Goal: Information Seeking & Learning: Compare options

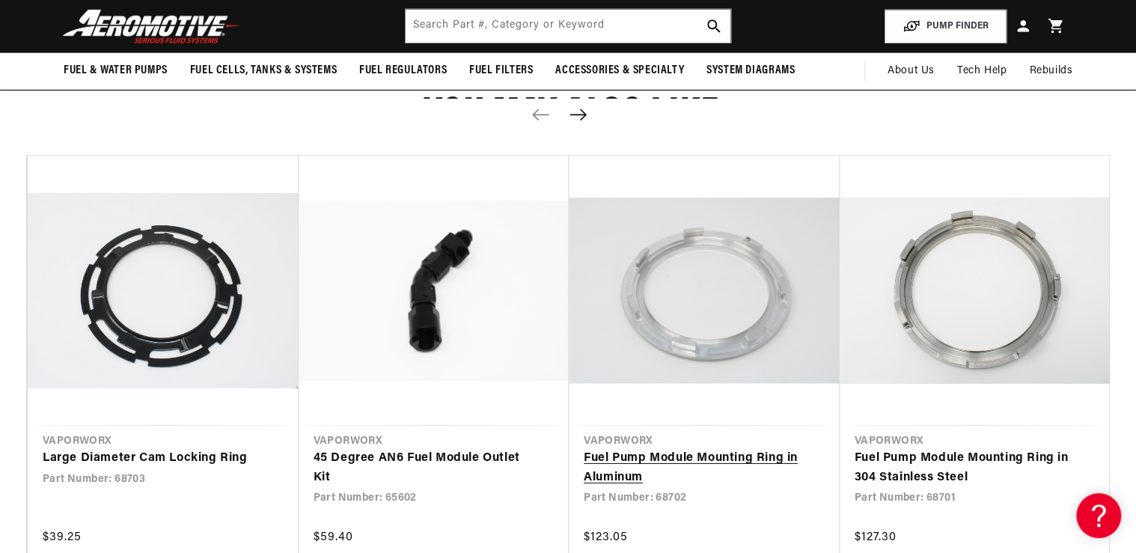
scroll to position [2036, 0]
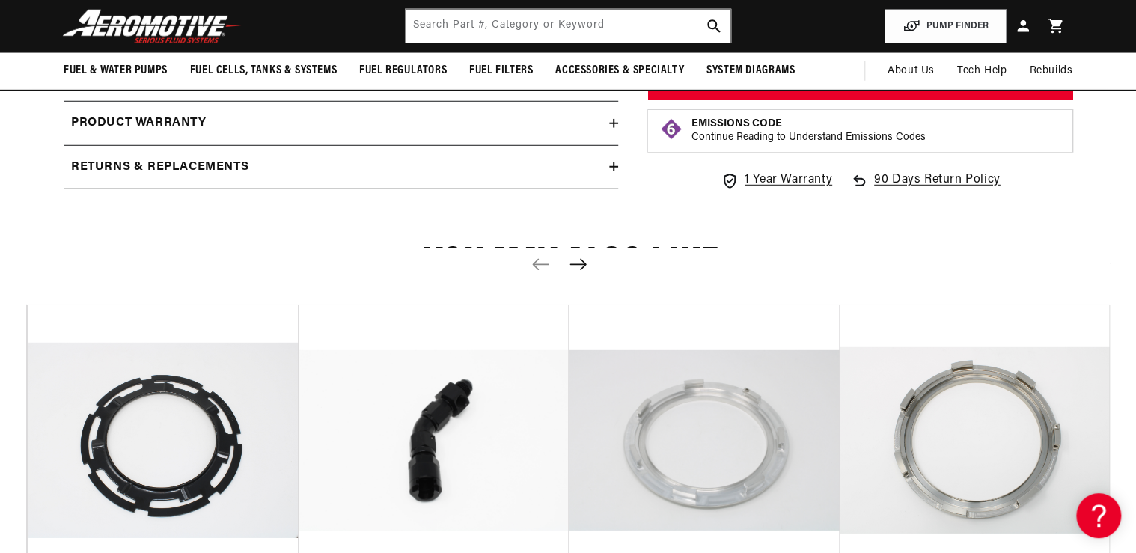
click at [579, 267] on icon "Next slide" at bounding box center [578, 264] width 19 height 13
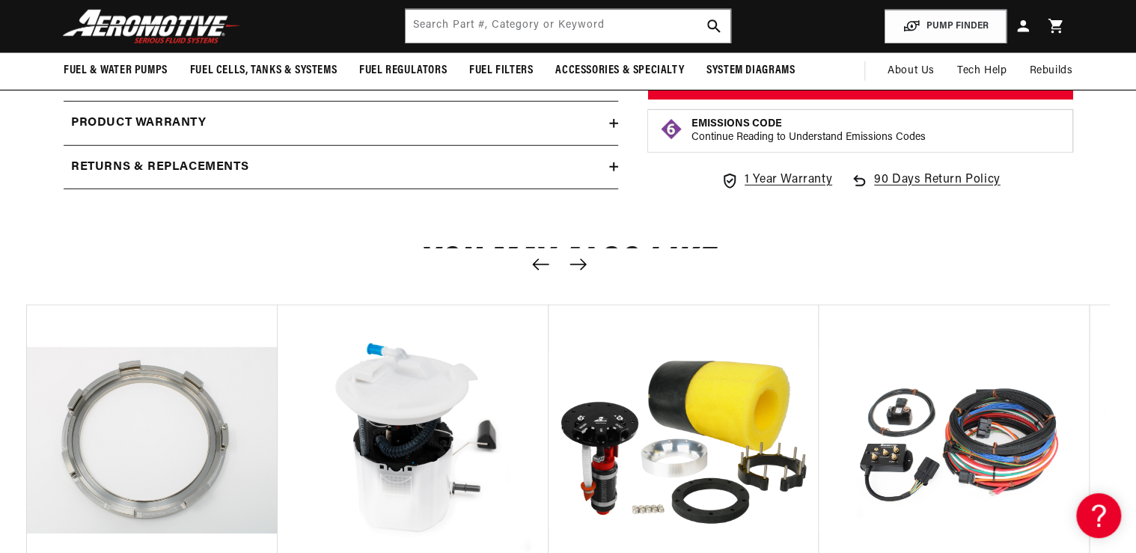
scroll to position [0, 1083]
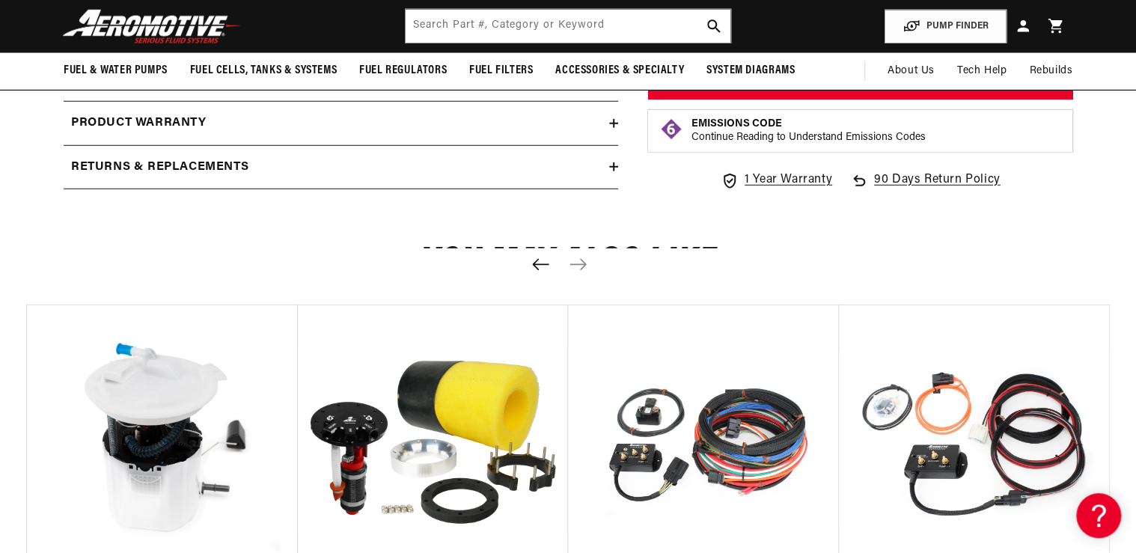
click at [540, 266] on icon "Previous slide" at bounding box center [540, 264] width 19 height 13
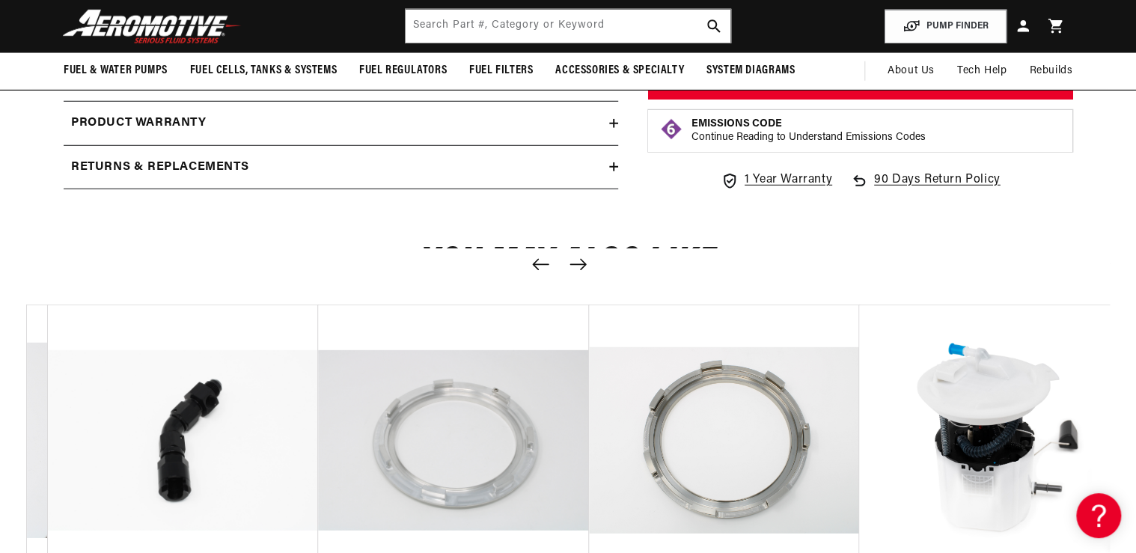
scroll to position [0, 0]
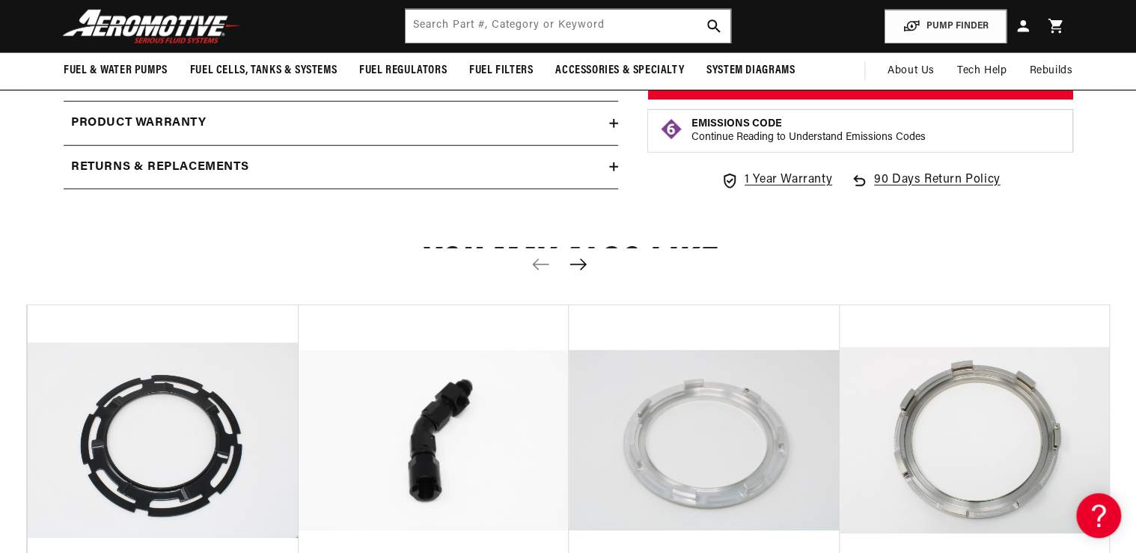
click at [578, 263] on icon "Next slide" at bounding box center [578, 264] width 19 height 13
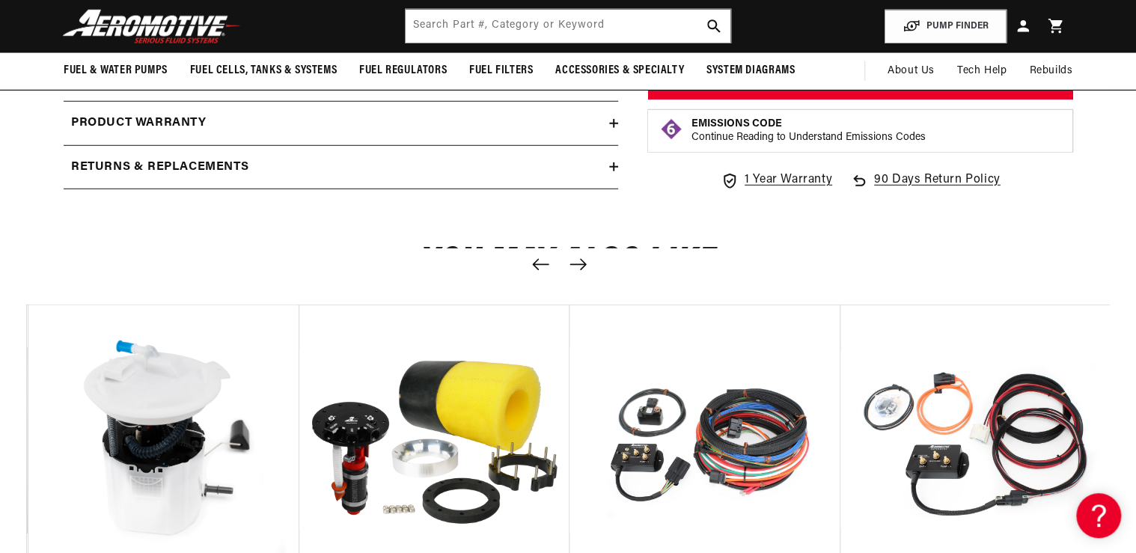
scroll to position [0, 1083]
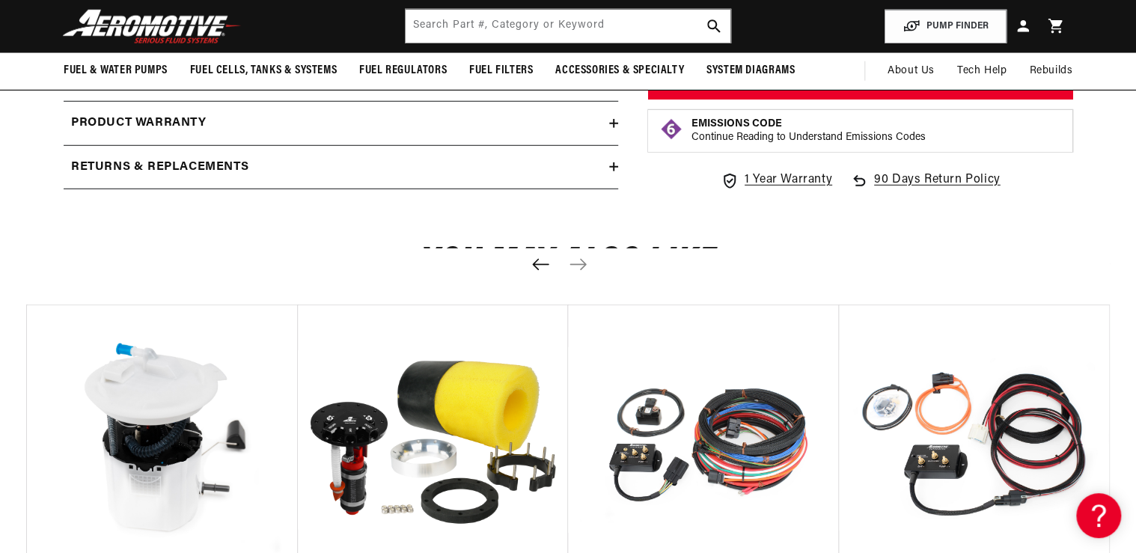
click at [542, 263] on icon "Previous slide" at bounding box center [540, 264] width 16 height 11
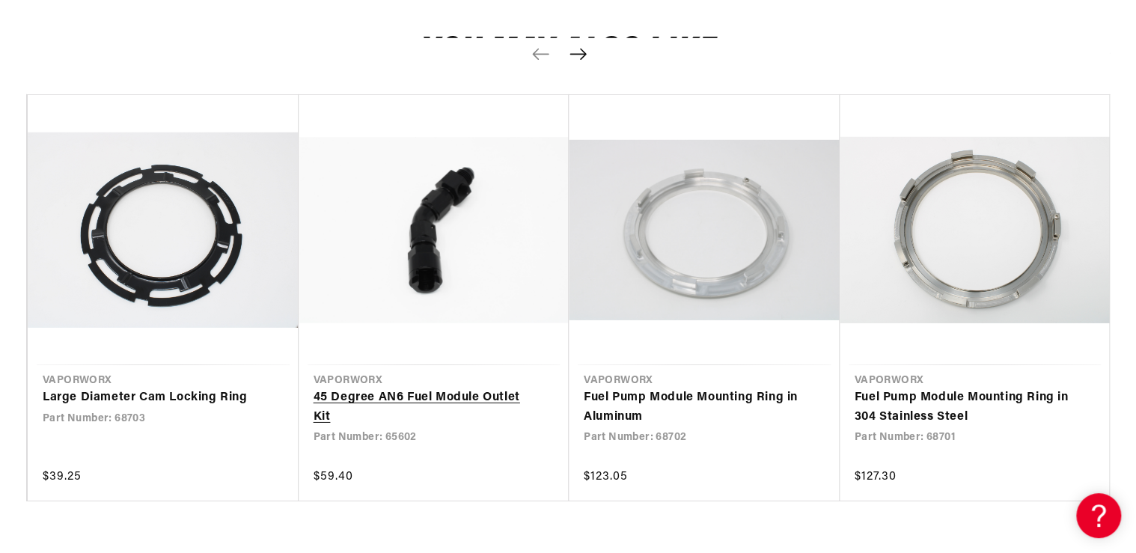
scroll to position [2275, 0]
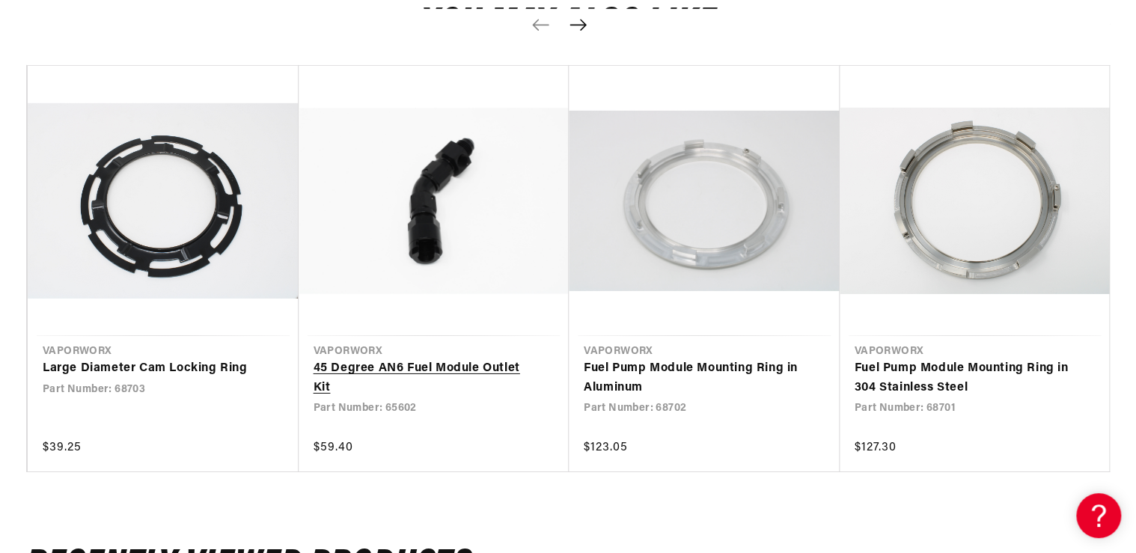
click at [459, 359] on link "45 Degree AN6 Fuel Module Outlet Kit" at bounding box center [427, 378] width 226 height 38
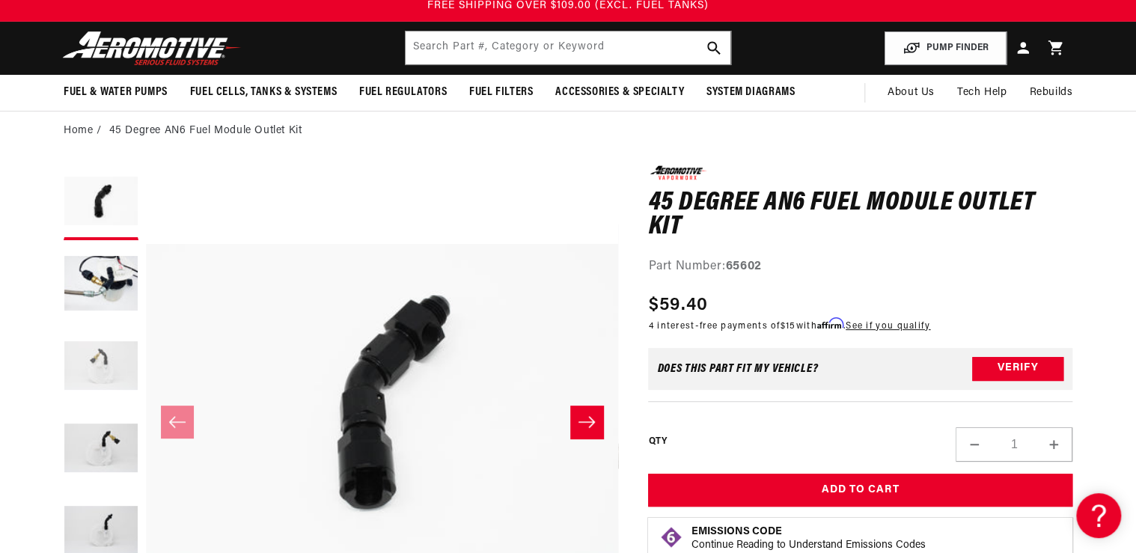
scroll to position [120, 0]
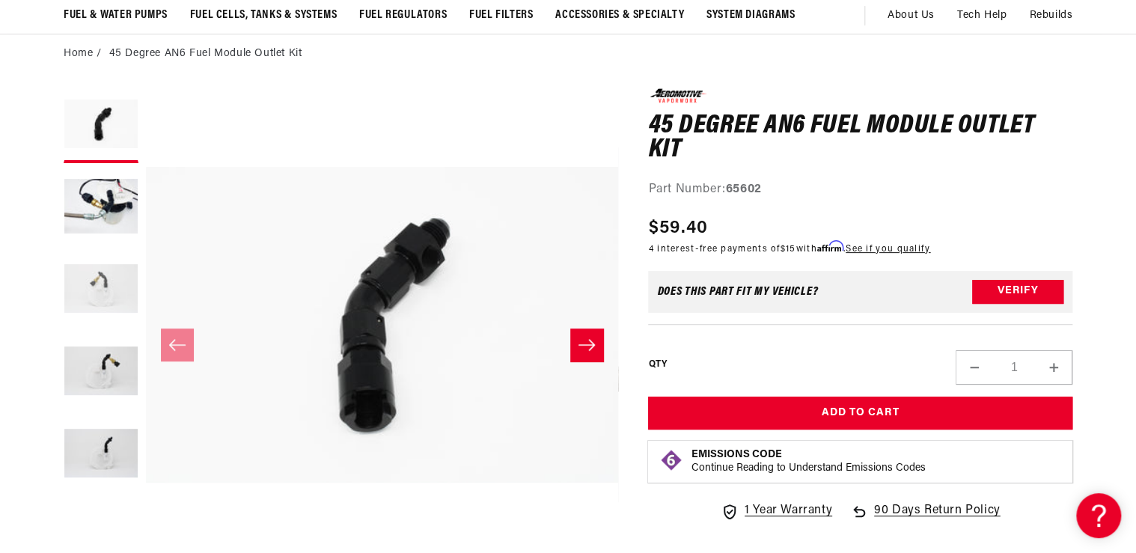
click at [102, 282] on button "Load image 3 in gallery view" at bounding box center [101, 290] width 75 height 75
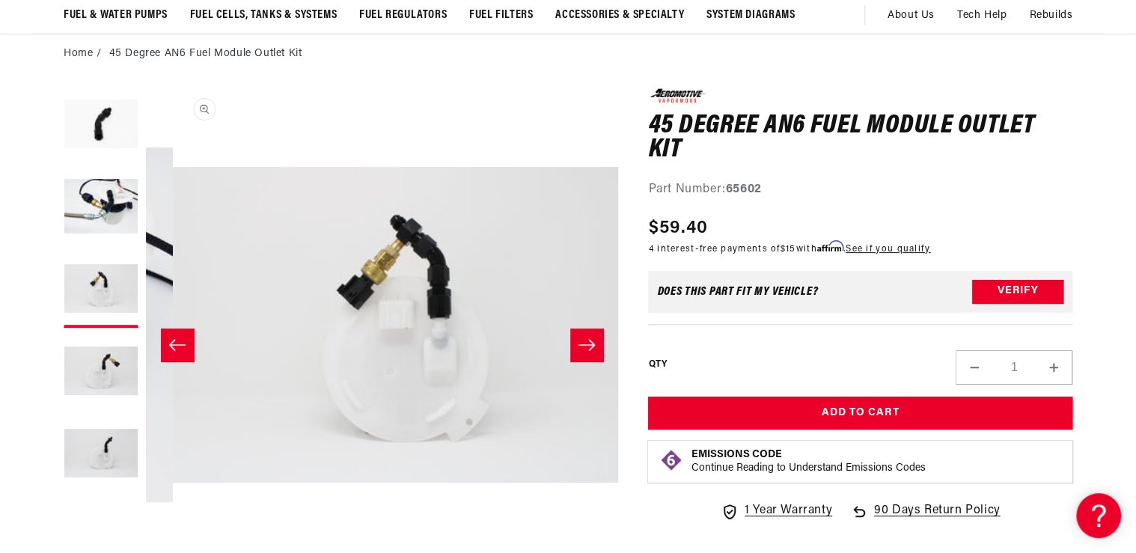
scroll to position [0, 945]
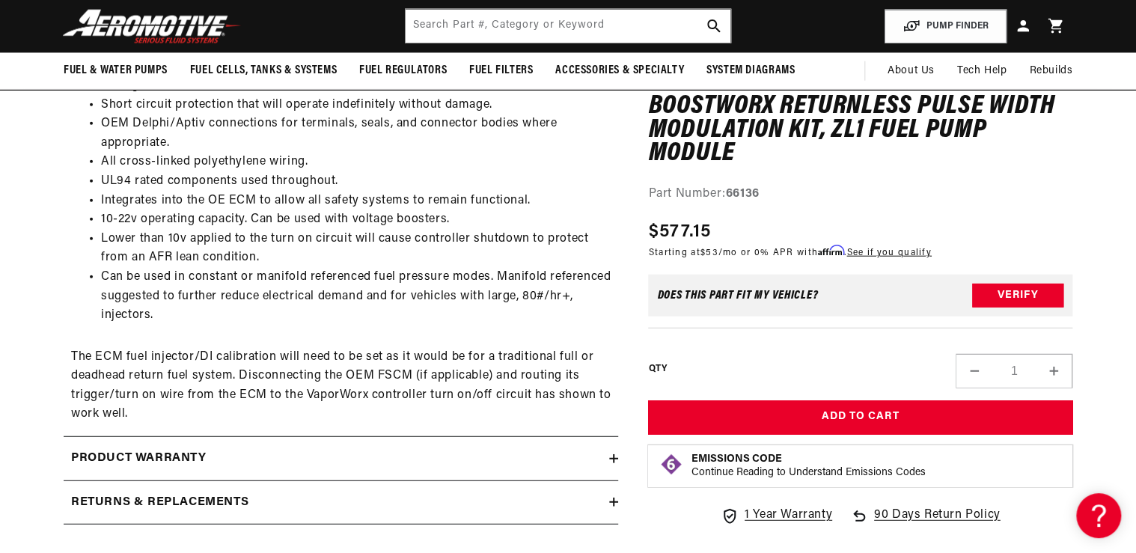
scroll to position [1677, 0]
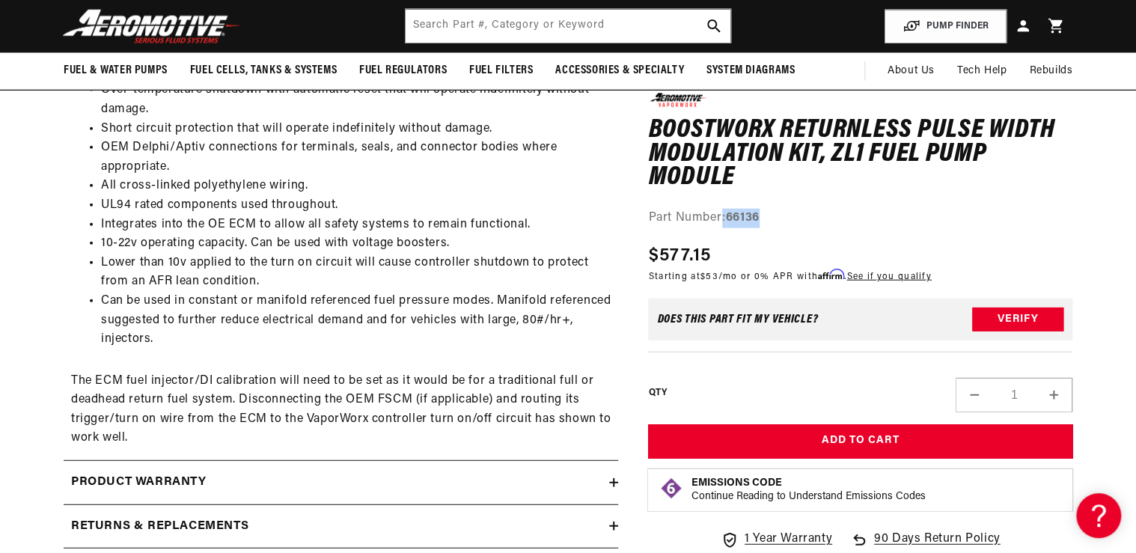
drag, startPoint x: 722, startPoint y: 214, endPoint x: 768, endPoint y: 216, distance: 45.7
click at [768, 216] on div "Part Number: 66136" at bounding box center [860, 218] width 424 height 19
drag, startPoint x: 768, startPoint y: 216, endPoint x: 743, endPoint y: 218, distance: 25.5
click at [748, 219] on strong "66136" at bounding box center [743, 218] width 34 height 12
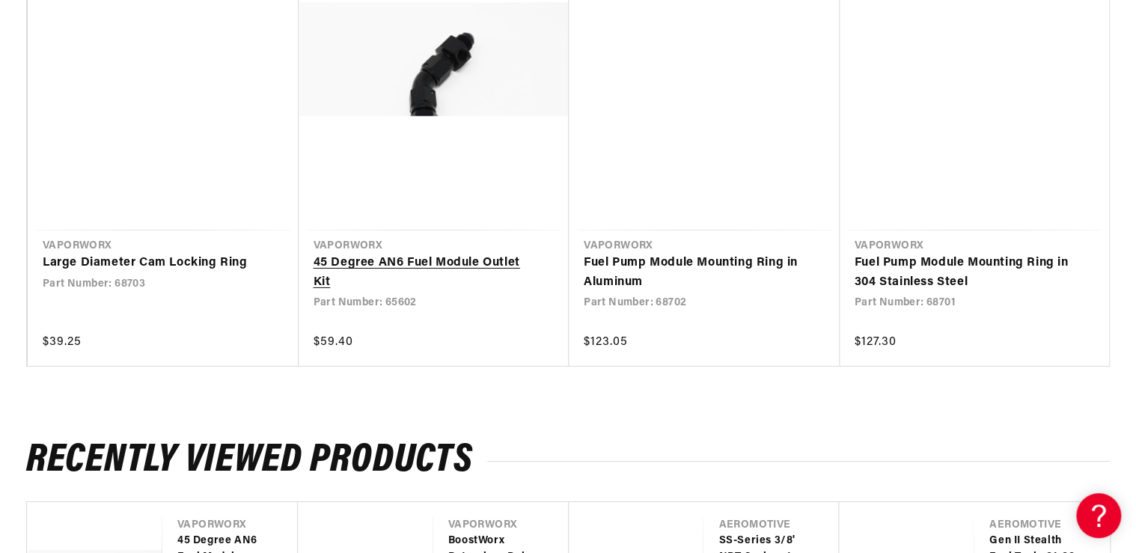
scroll to position [2395, 0]
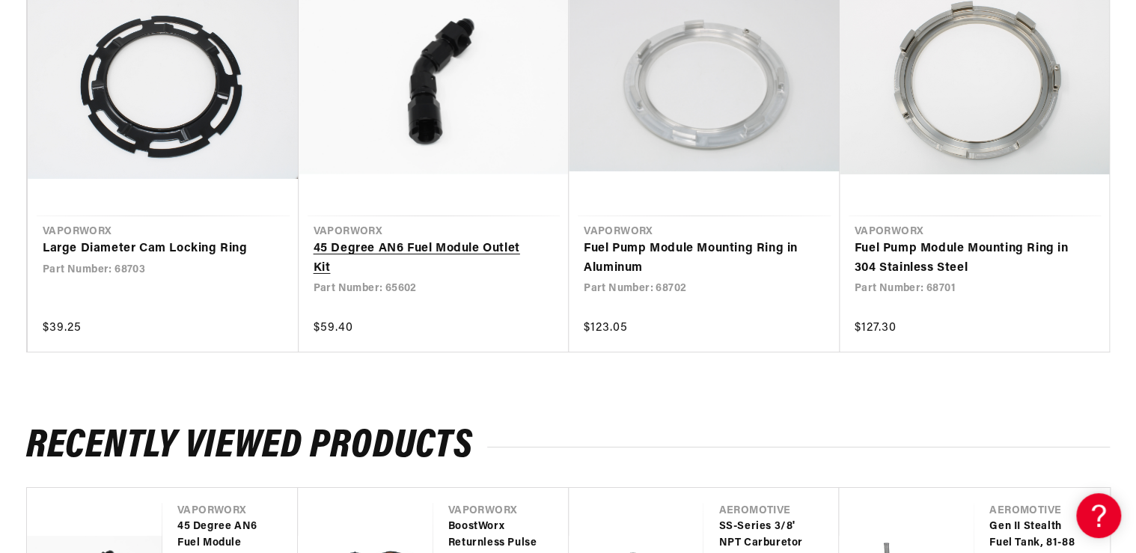
click at [386, 278] on link "45 Degree AN6 Fuel Module Outlet Kit" at bounding box center [427, 259] width 226 height 38
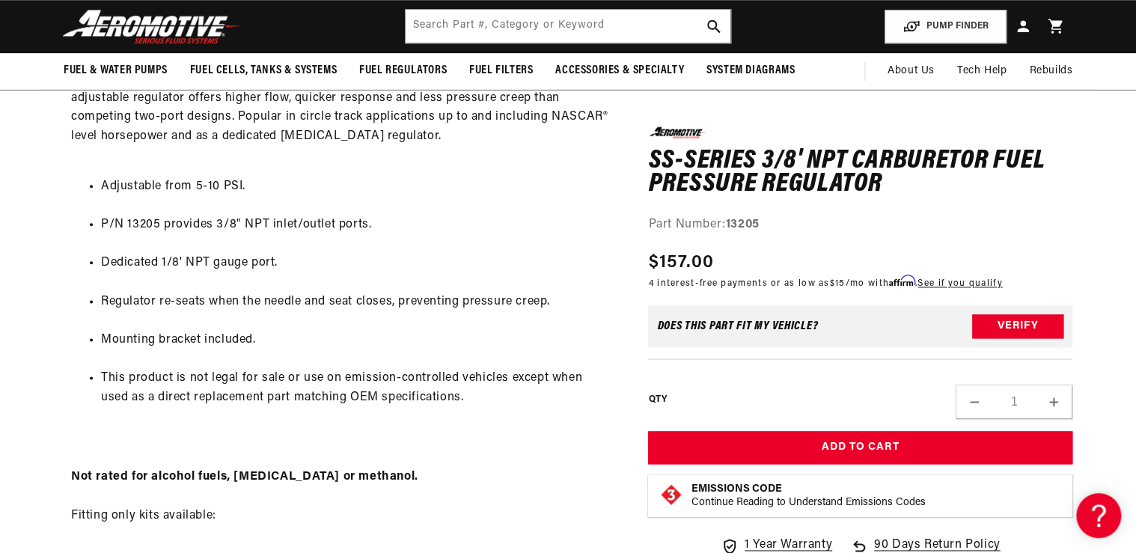
scroll to position [599, 0]
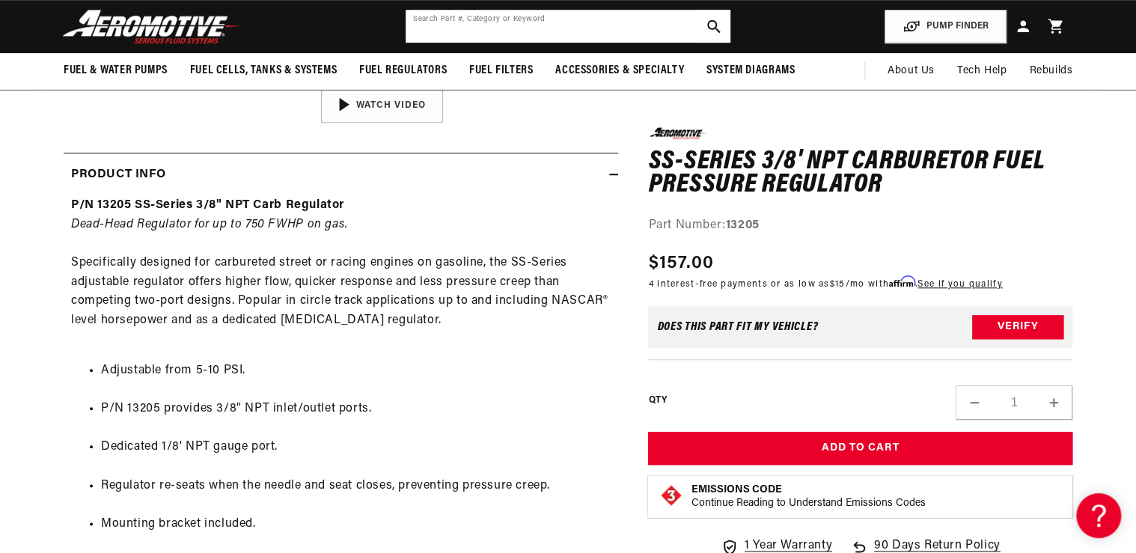
click at [451, 18] on input "text" at bounding box center [568, 26] width 325 height 33
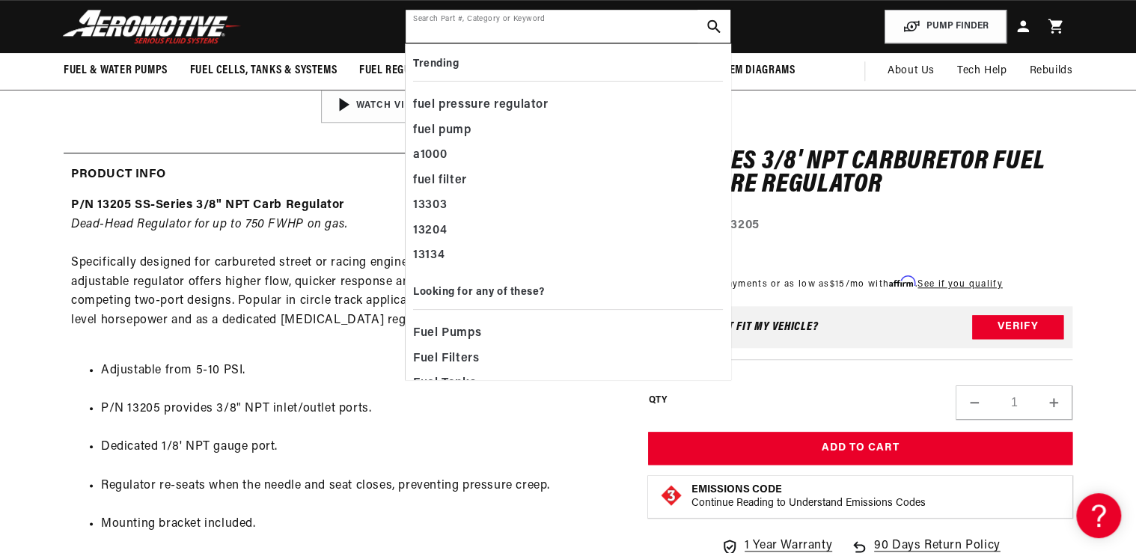
paste input ": 66136"
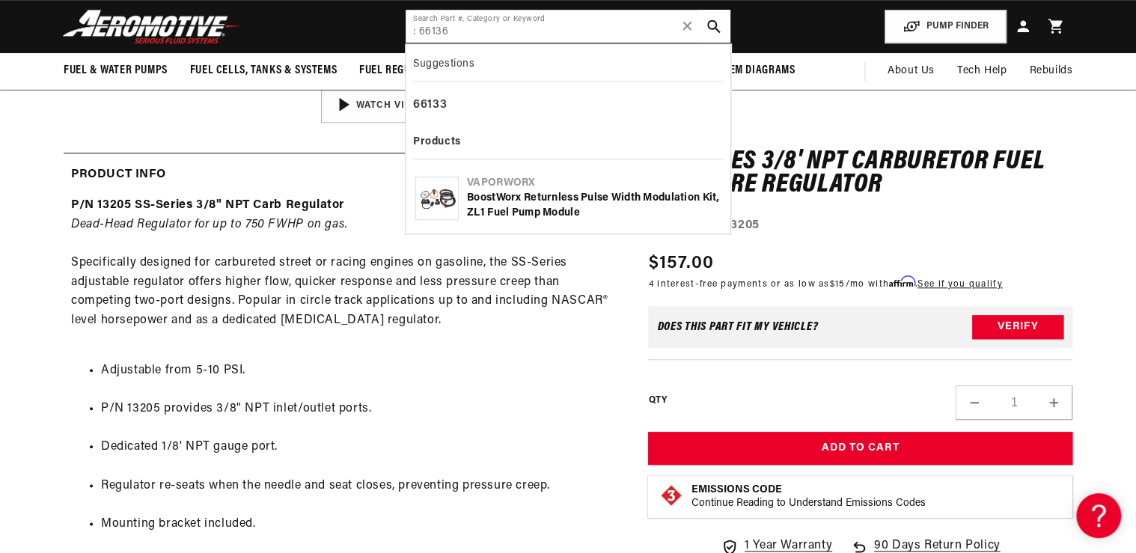
type input ": 66136"
click at [434, 204] on img at bounding box center [437, 198] width 42 height 28
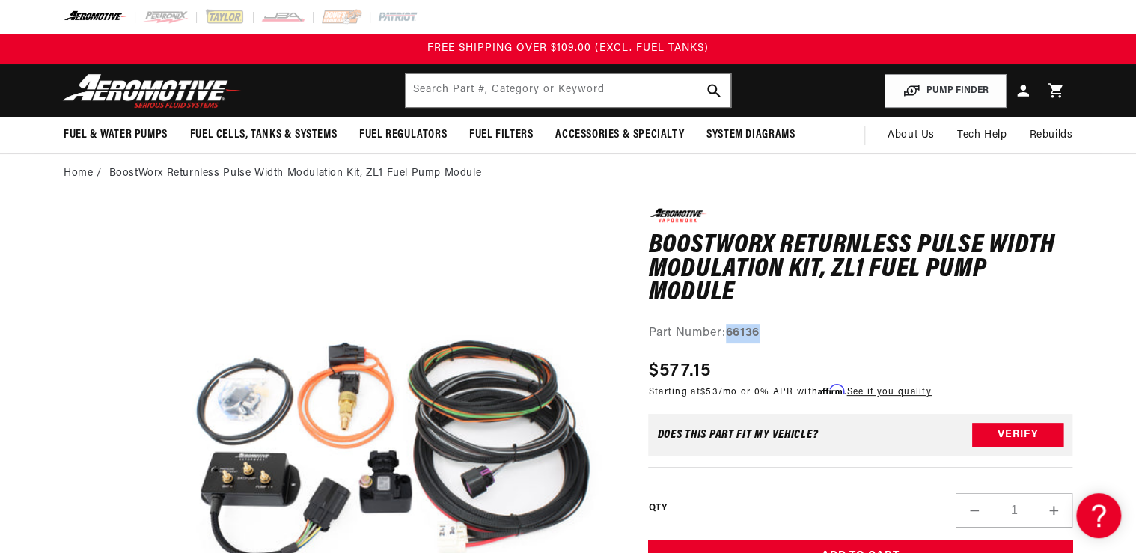
drag, startPoint x: 729, startPoint y: 332, endPoint x: 778, endPoint y: 333, distance: 49.4
click at [778, 333] on div "Part Number: 66136" at bounding box center [860, 333] width 424 height 19
drag, startPoint x: 778, startPoint y: 333, endPoint x: 746, endPoint y: 338, distance: 33.3
copy strong "66136"
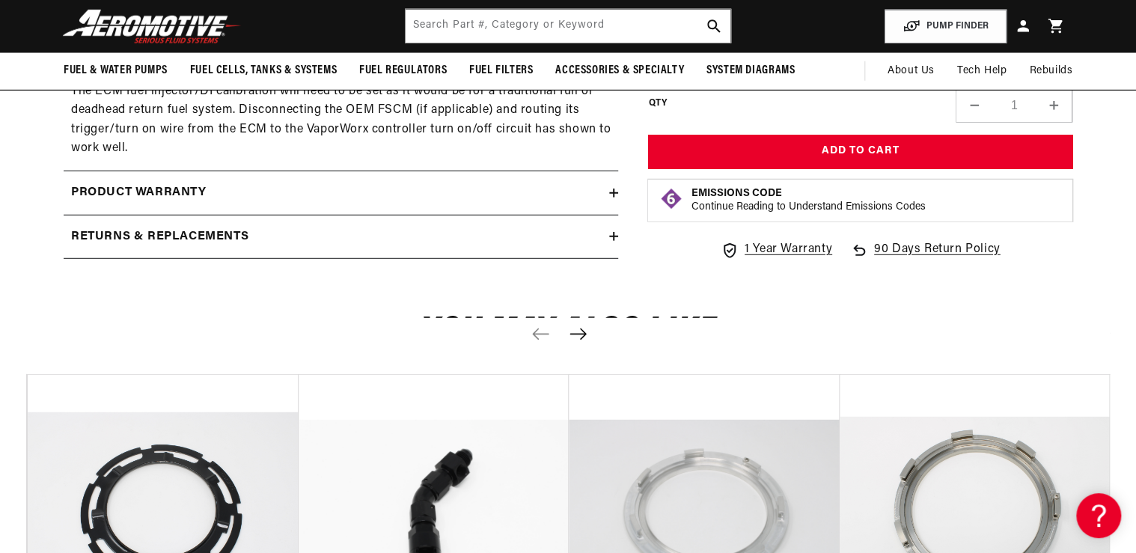
scroll to position [1856, 0]
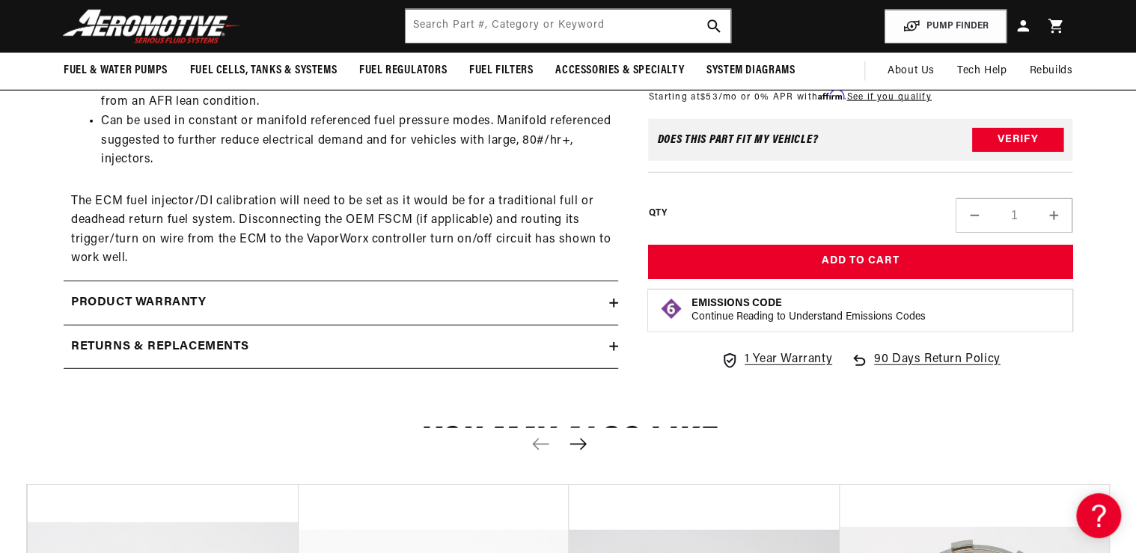
click at [168, 304] on h2 "Product warranty" at bounding box center [138, 302] width 135 height 19
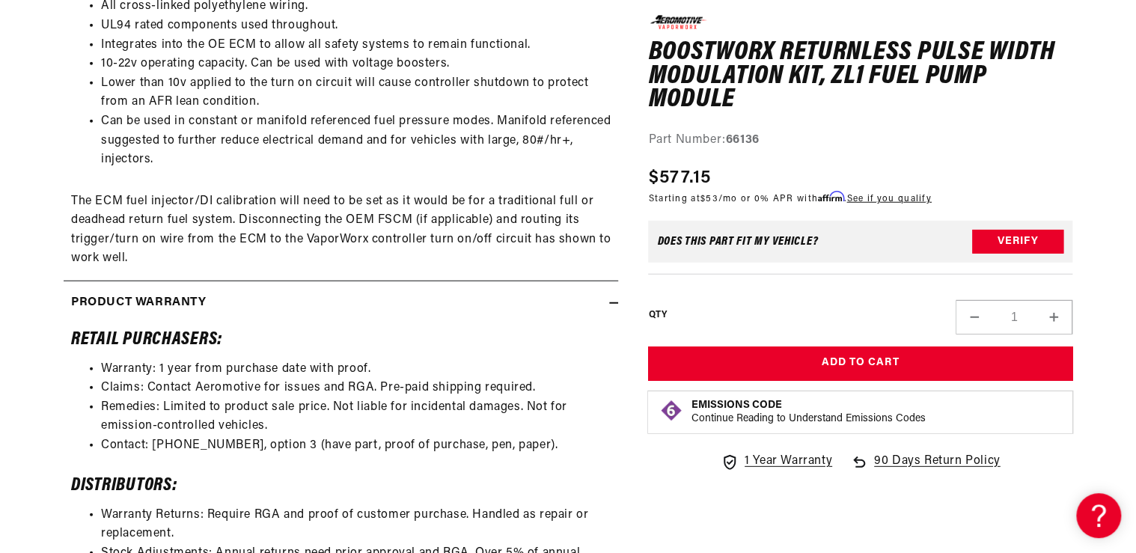
scroll to position [2096, 0]
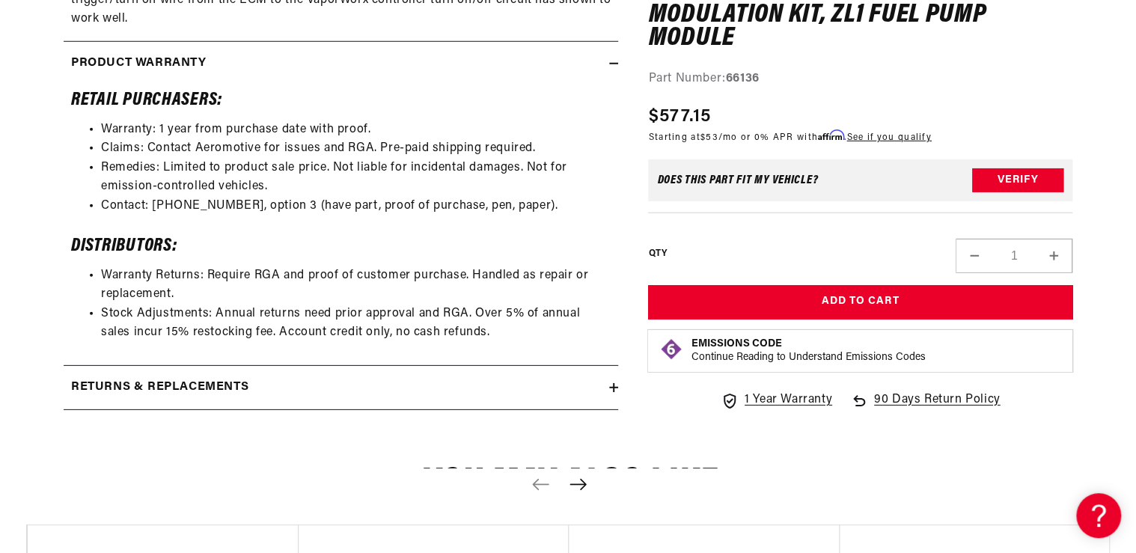
click at [216, 380] on h2 "Returns & replacements" at bounding box center [159, 387] width 177 height 19
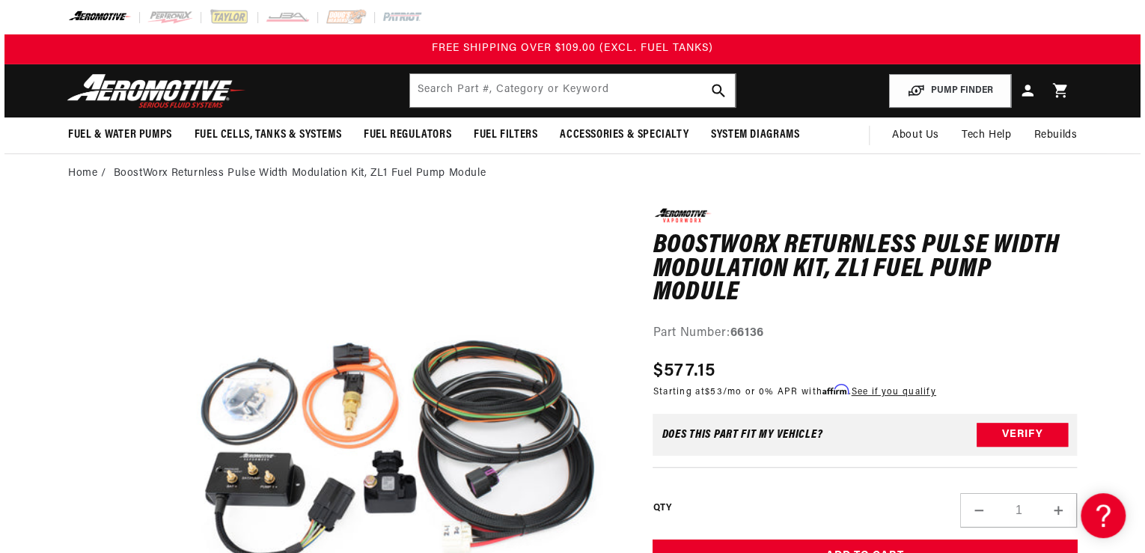
scroll to position [0, 0]
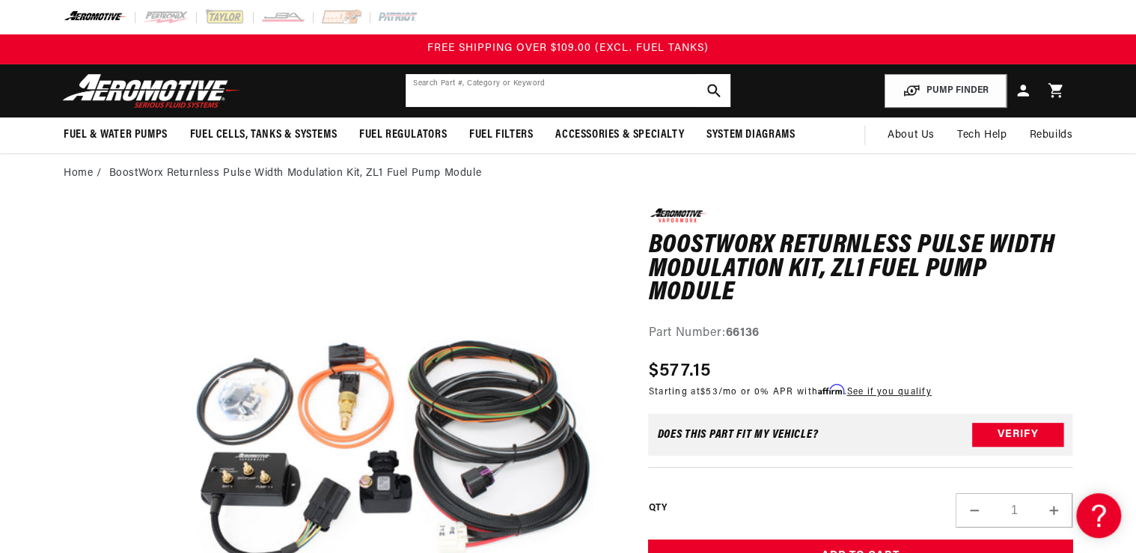
click at [468, 94] on input "text" at bounding box center [568, 90] width 325 height 33
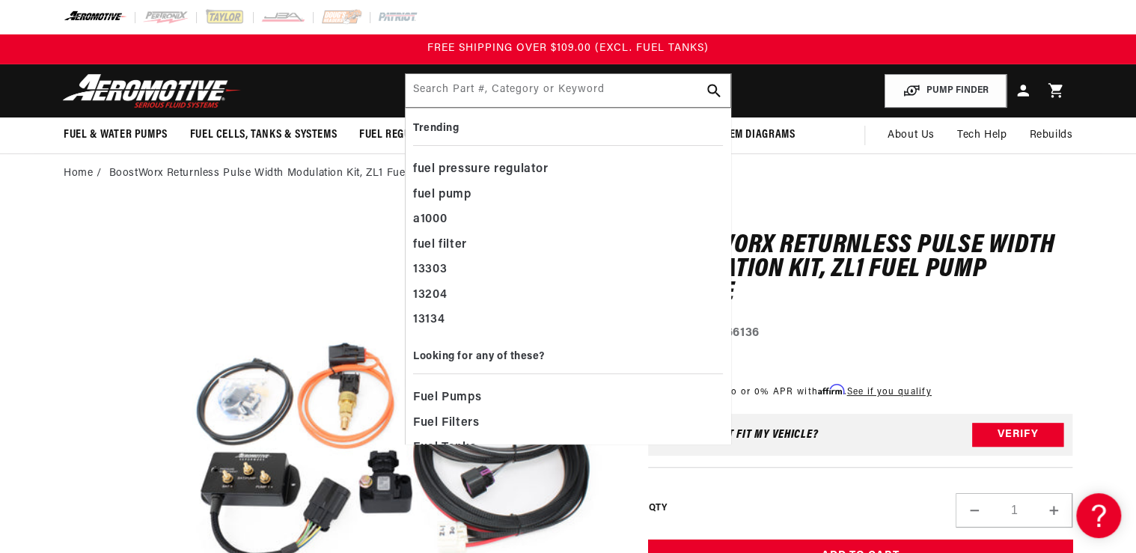
click at [957, 342] on div "0.0 star rating Write a review BoostWorx Returnless Pulse Width Modulation Kit,…" at bounding box center [860, 443] width 424 height 471
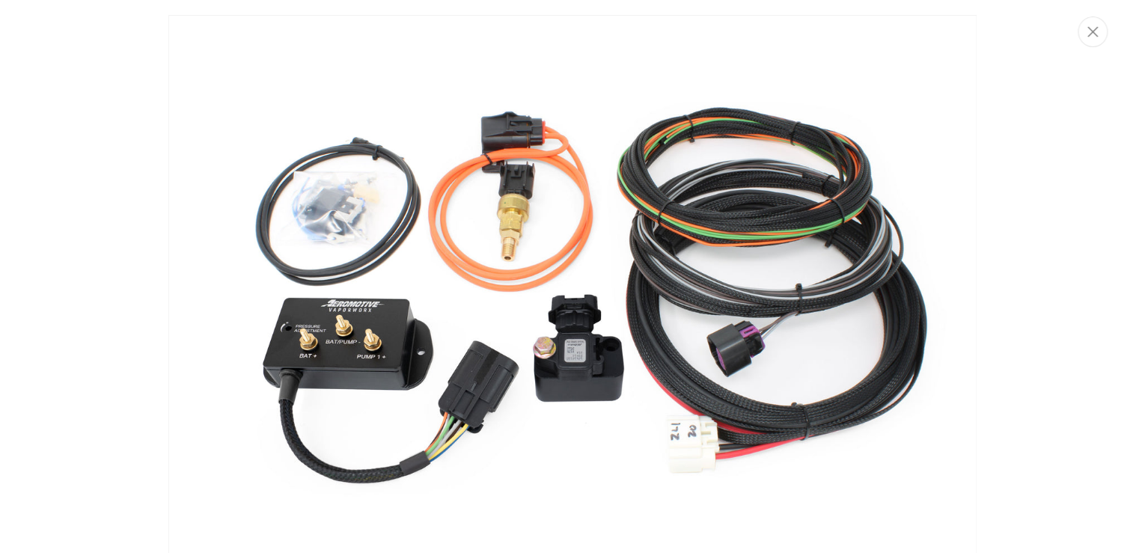
scroll to position [7, 0]
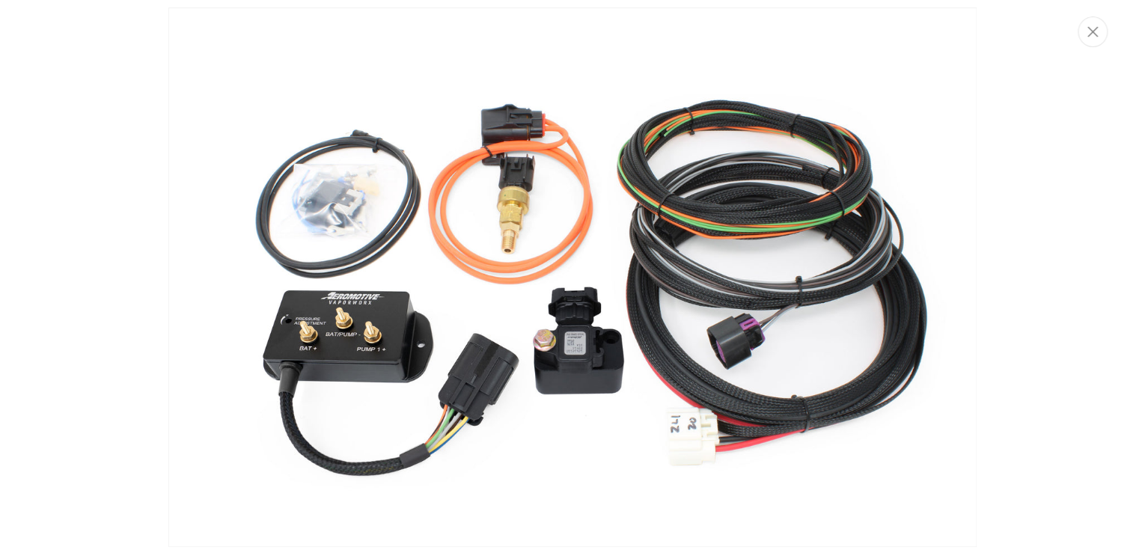
click at [596, 290] on img "Media gallery" at bounding box center [572, 277] width 808 height 540
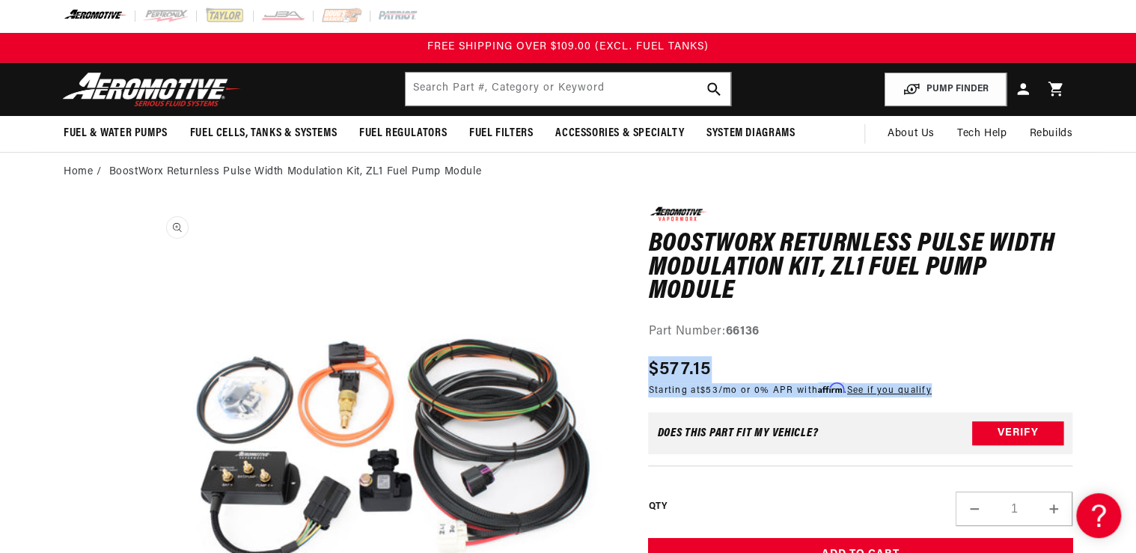
scroll to position [0, 0]
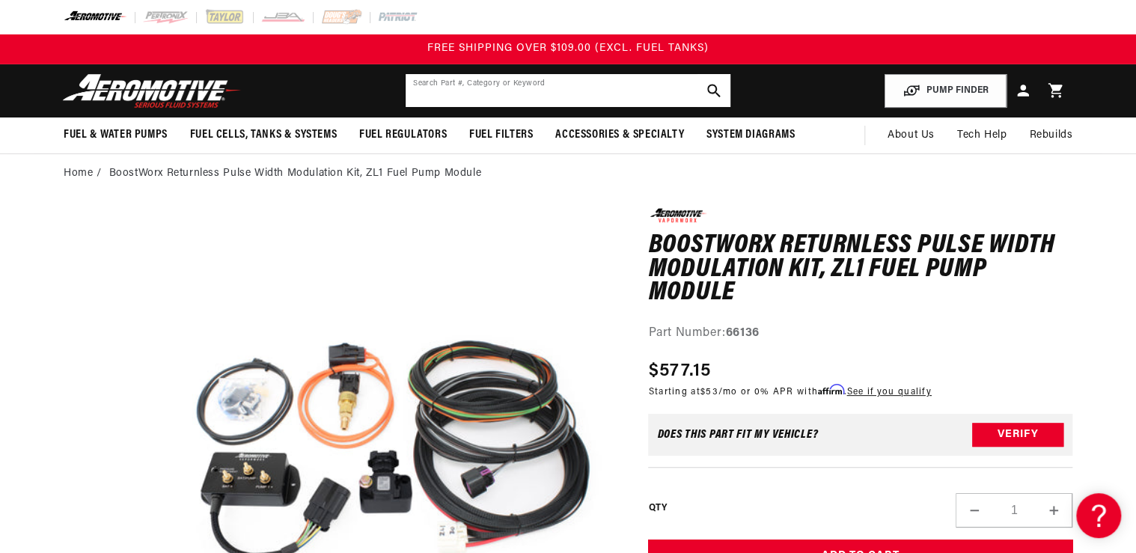
click at [445, 87] on input "text" at bounding box center [568, 90] width 325 height 33
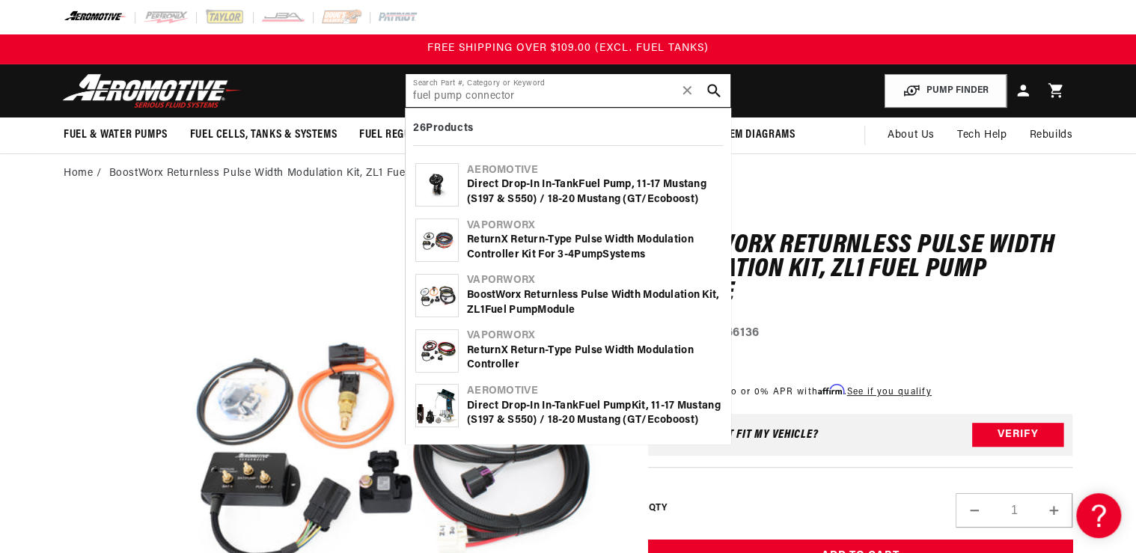
type input "fuel pump connector"
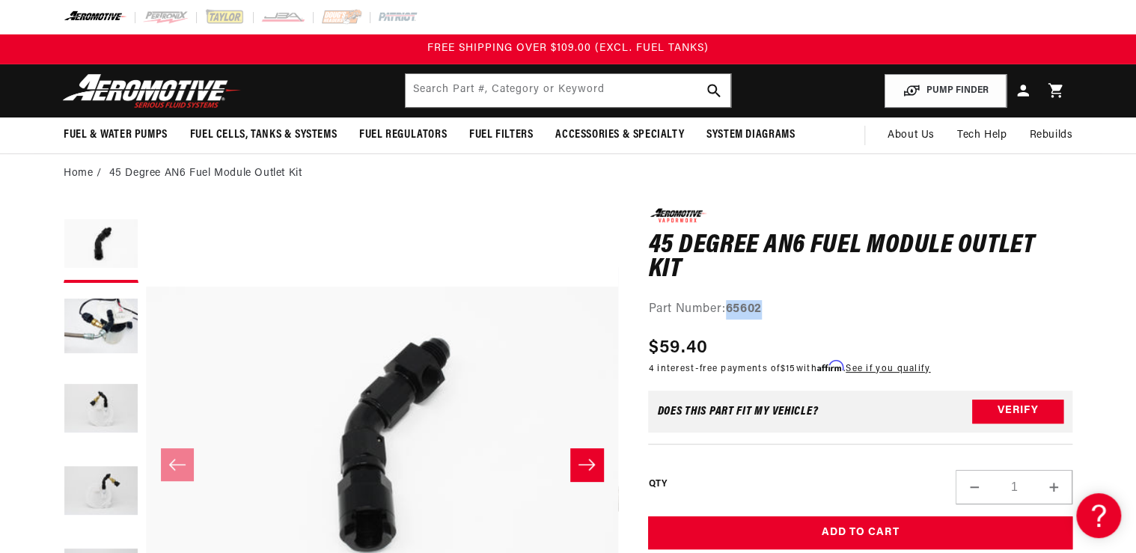
drag, startPoint x: 725, startPoint y: 304, endPoint x: 769, endPoint y: 300, distance: 44.3
click at [769, 300] on div "Part Number: 65602" at bounding box center [860, 309] width 424 height 19
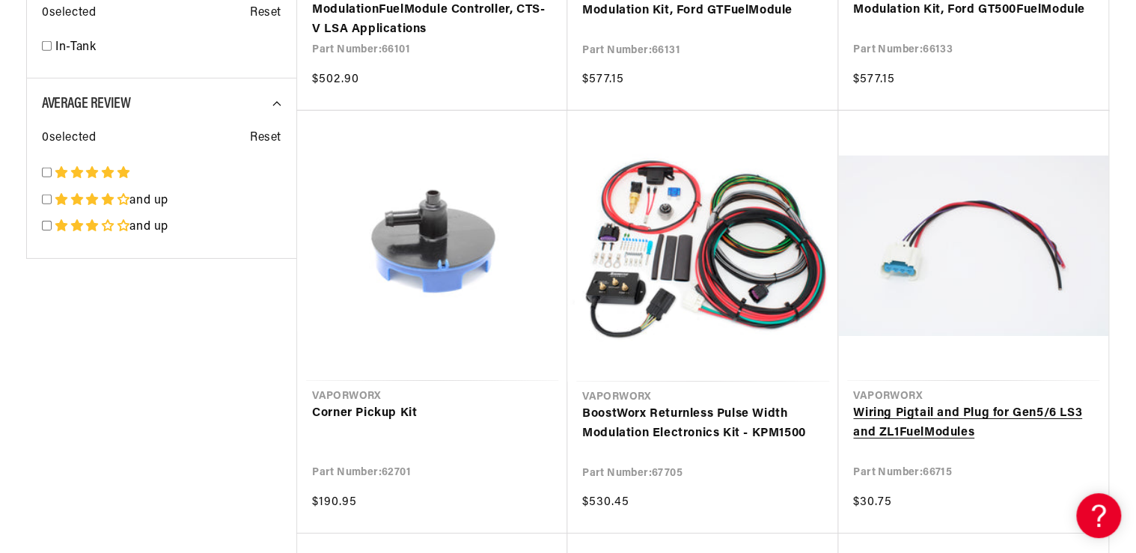
scroll to position [2335, 0]
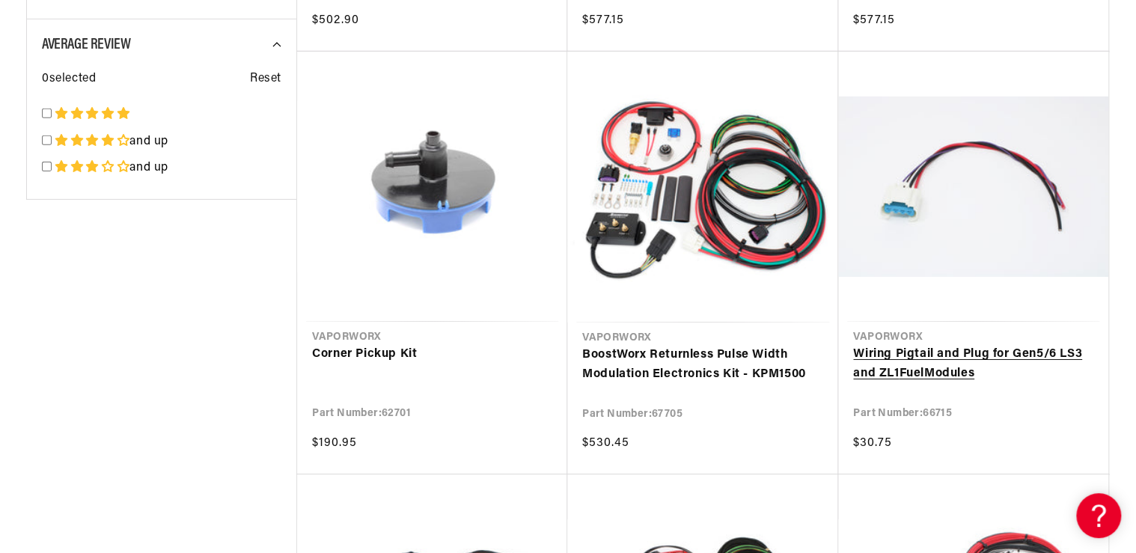
click at [888, 362] on link "Wiring Pigtail and Plug for Gen5/6 LS3 and ZL1 Fuel Modules" at bounding box center [973, 364] width 240 height 38
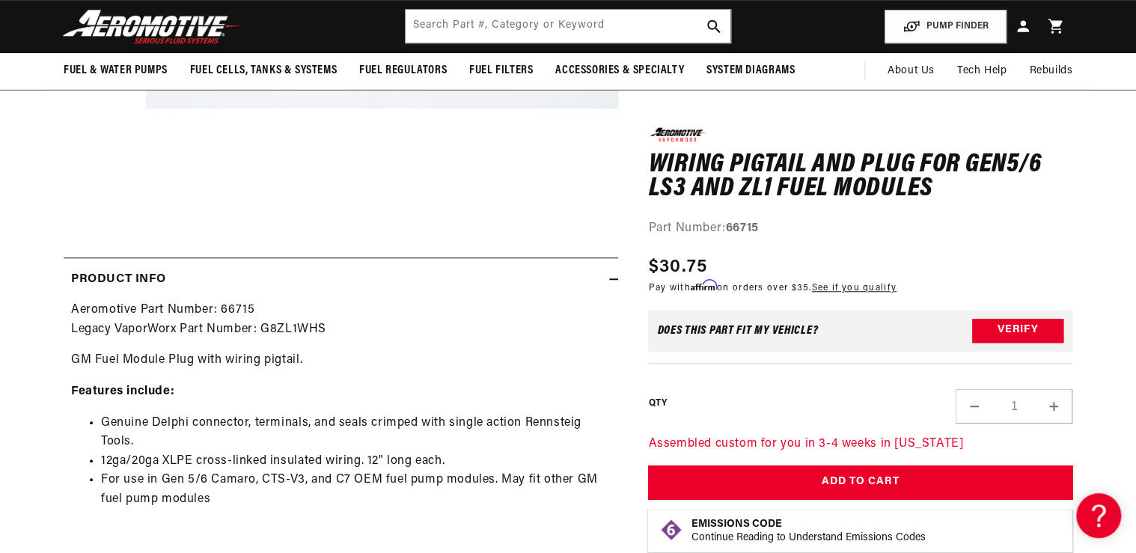
scroll to position [479, 0]
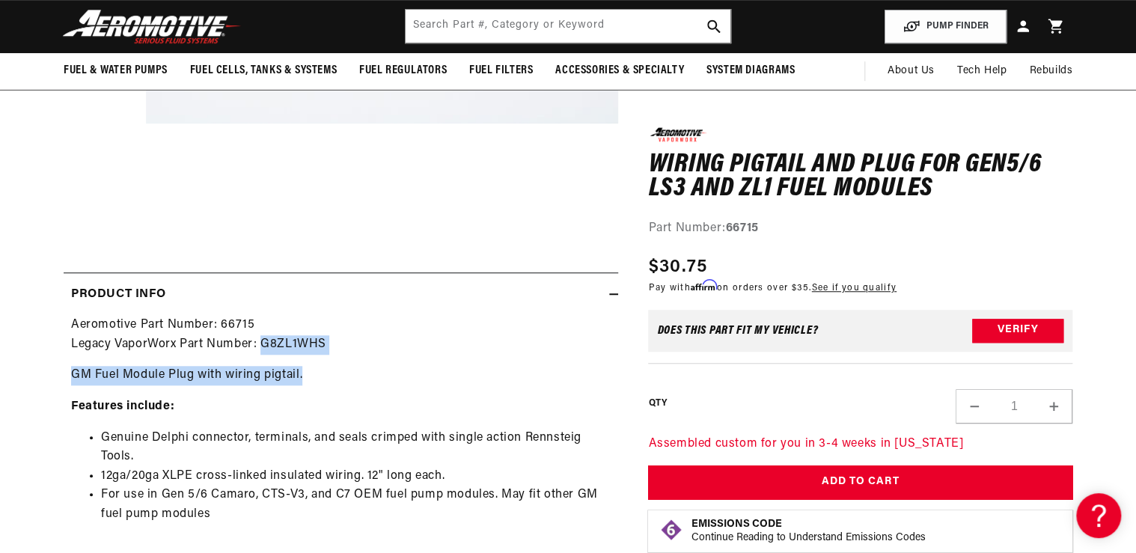
drag, startPoint x: 260, startPoint y: 341, endPoint x: 332, endPoint y: 356, distance: 73.2
click at [332, 356] on div "Aeromotive Part Number: 66715 Legacy VaporWorx Part Number: G8ZL1WHS GM Fuel Mo…" at bounding box center [341, 495] width 555 height 358
drag, startPoint x: 332, startPoint y: 356, endPoint x: 359, endPoint y: 359, distance: 26.4
click at [368, 356] on div "Aeromotive Part Number: 66715 Legacy VaporWorx Part Number: G8ZL1WHS GM Fuel Mo…" at bounding box center [341, 495] width 555 height 358
drag, startPoint x: 260, startPoint y: 341, endPoint x: 322, endPoint y: 341, distance: 61.4
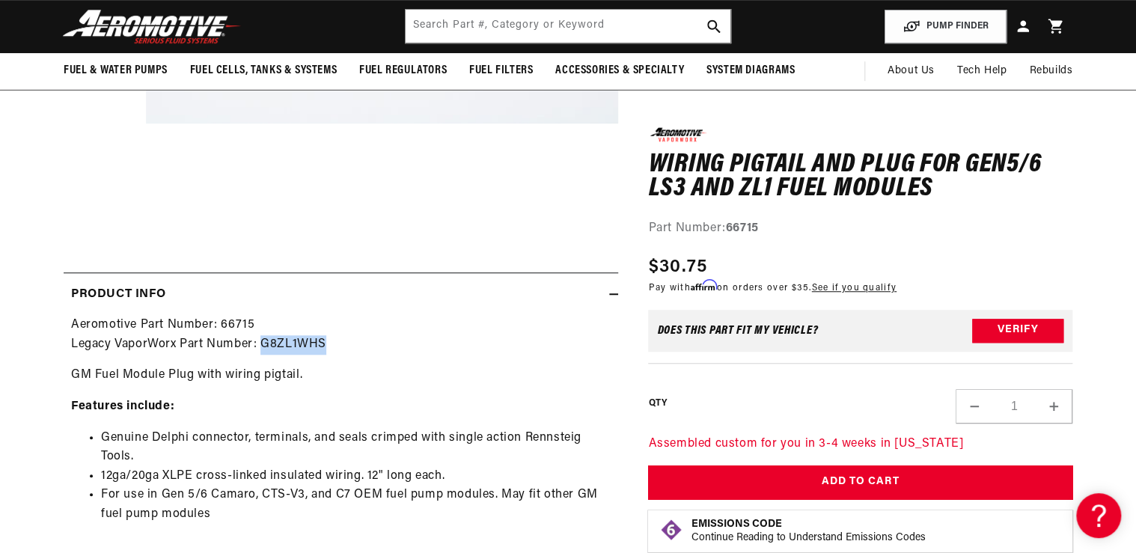
click at [322, 341] on p "Aeromotive Part Number: 66715 Legacy VaporWorx Part Number: G8ZL1WHS" at bounding box center [341, 335] width 540 height 38
drag, startPoint x: 322, startPoint y: 341, endPoint x: 313, endPoint y: 341, distance: 9.0
copy p "G8ZL1WHS"
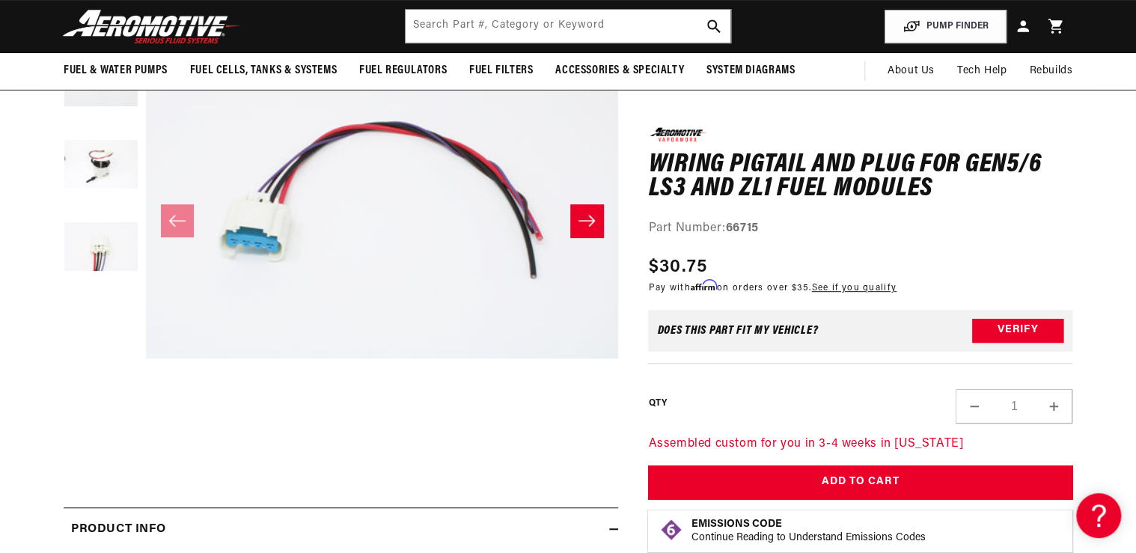
scroll to position [240, 0]
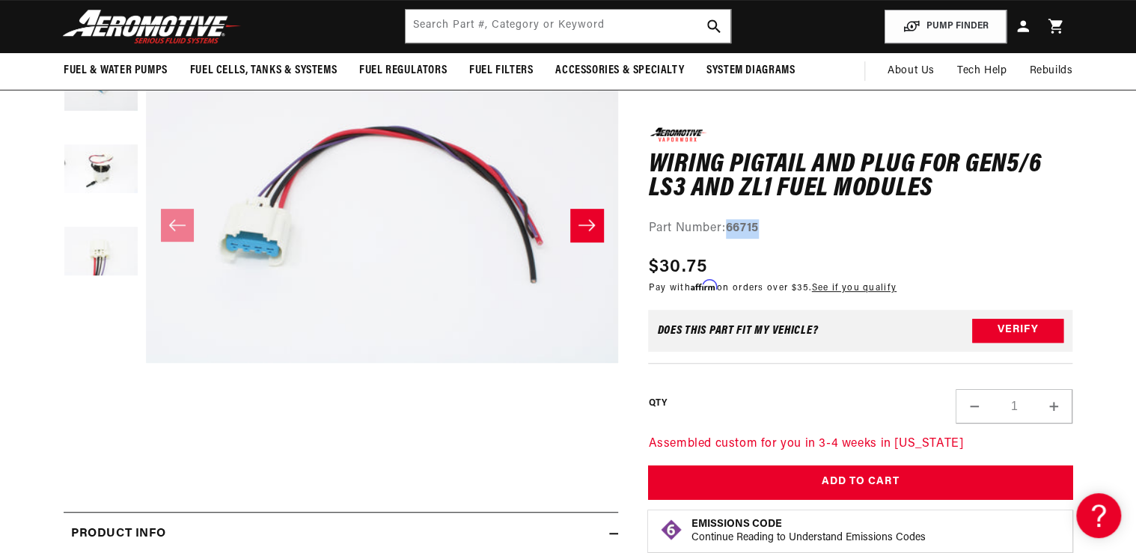
drag, startPoint x: 731, startPoint y: 219, endPoint x: 793, endPoint y: 231, distance: 62.4
click at [793, 231] on div "Part Number: 66715" at bounding box center [860, 228] width 424 height 19
drag, startPoint x: 793, startPoint y: 231, endPoint x: 737, endPoint y: 230, distance: 56.1
copy strong "66715"
click at [436, 22] on input "text" at bounding box center [568, 26] width 325 height 33
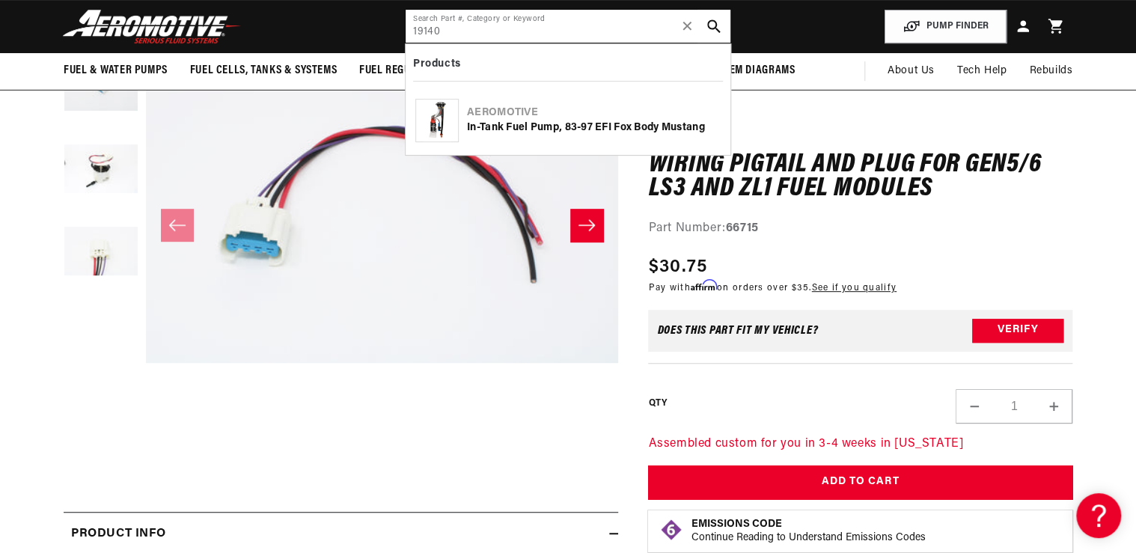
type input "19140"
click at [443, 117] on img at bounding box center [437, 121] width 28 height 42
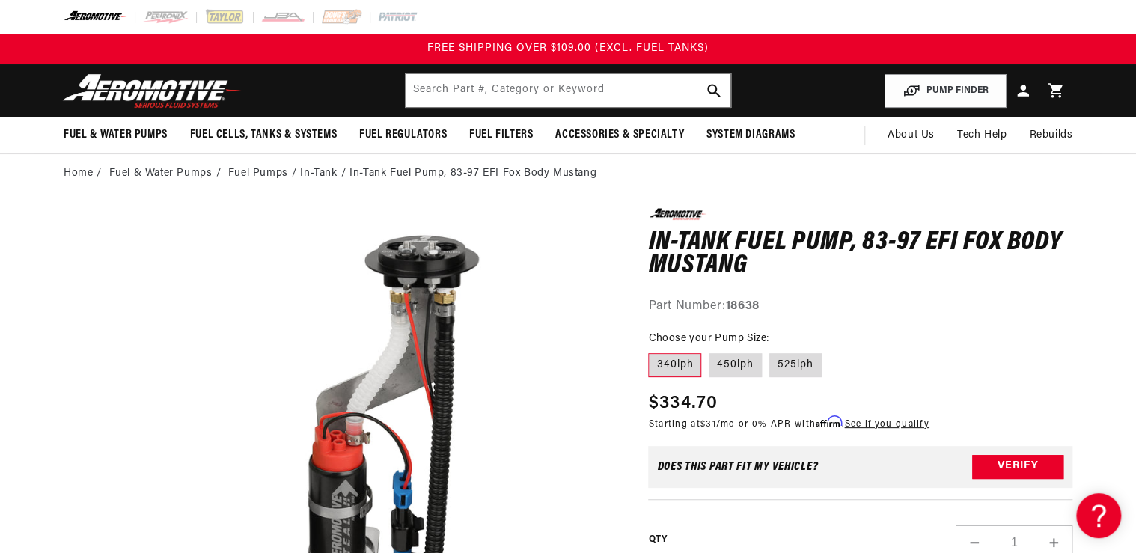
scroll to position [120, 0]
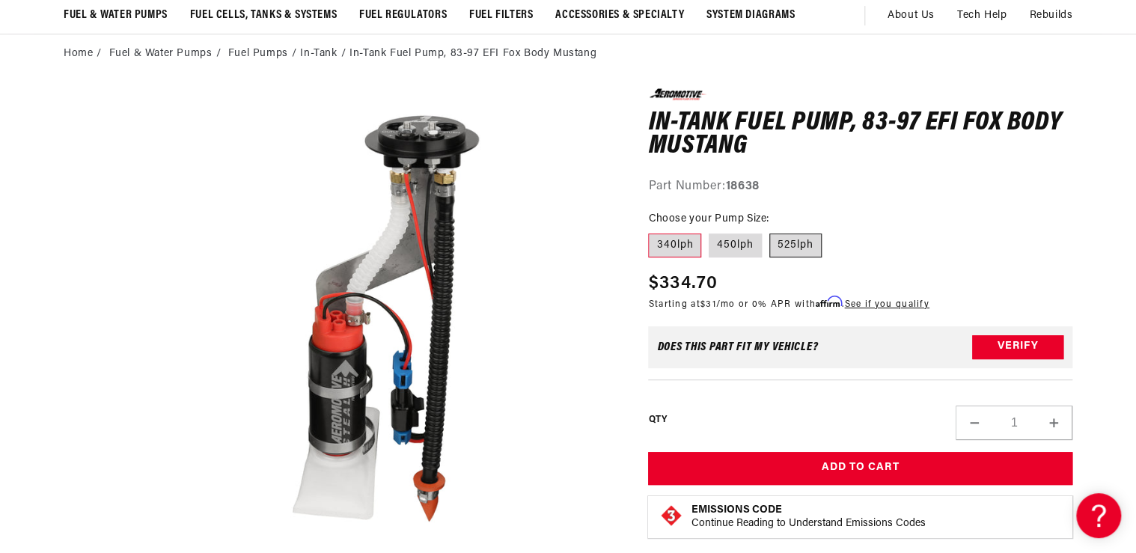
click at [786, 249] on label "525lph" at bounding box center [795, 246] width 52 height 24
click at [770, 231] on input "525lph" at bounding box center [769, 231] width 1 height 1
radio input "true"
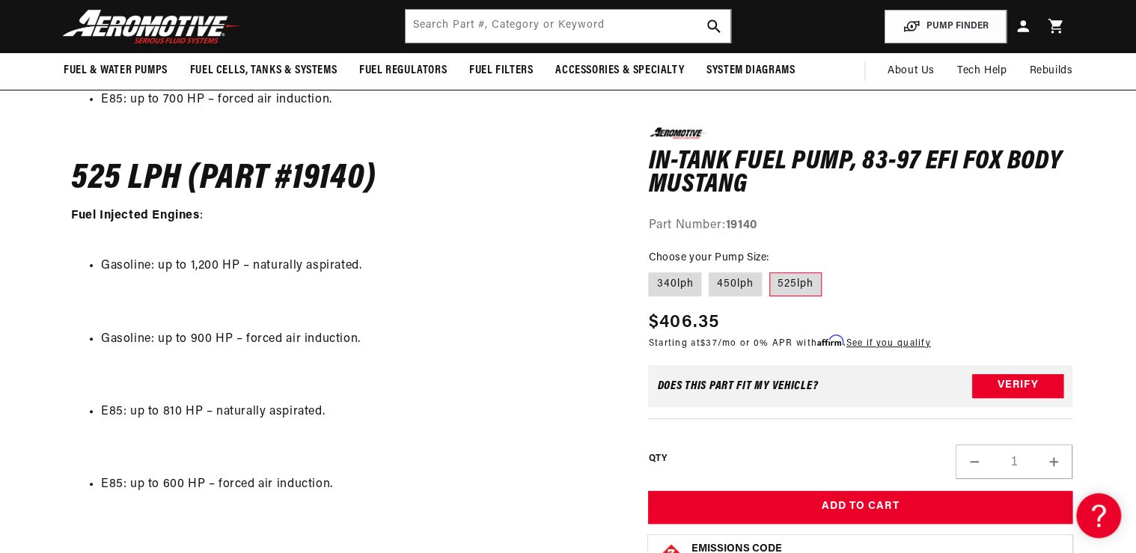
scroll to position [2814, 0]
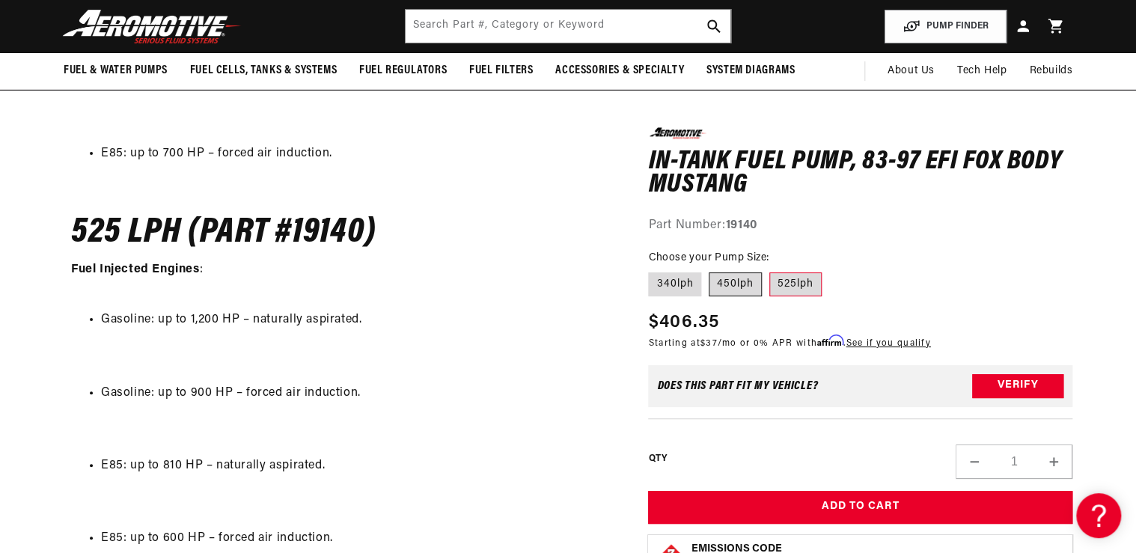
click at [724, 284] on label "450lph" at bounding box center [735, 284] width 53 height 24
click at [710, 270] on input "450lph" at bounding box center [709, 269] width 1 height 1
radio input "true"
drag, startPoint x: 729, startPoint y: 225, endPoint x: 762, endPoint y: 225, distance: 32.9
click at [762, 225] on div "Part Number: 19139" at bounding box center [860, 225] width 424 height 19
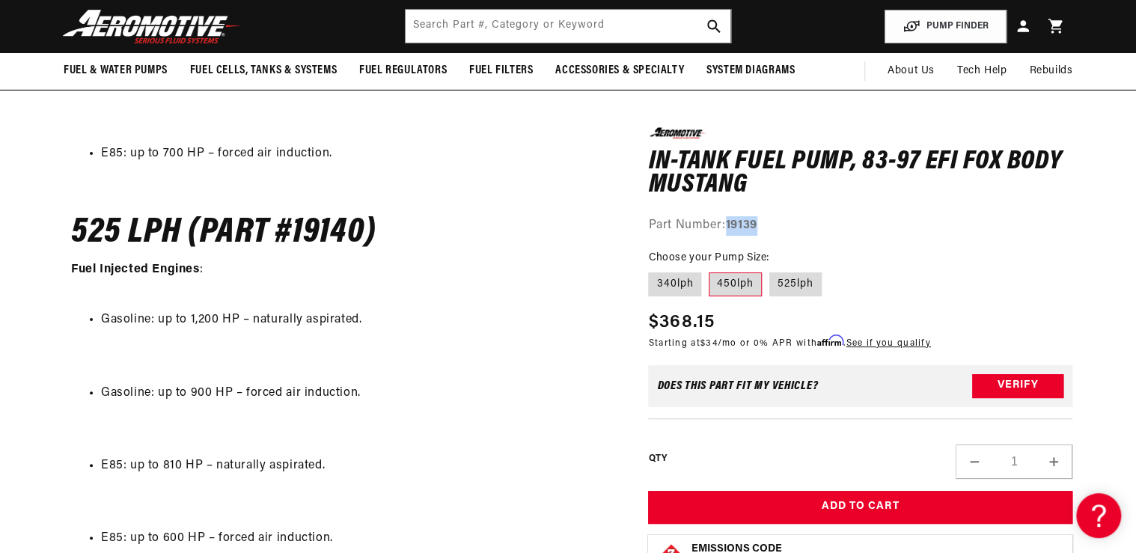
drag, startPoint x: 743, startPoint y: 225, endPoint x: 751, endPoint y: 228, distance: 9.3
click at [478, 34] on input "text" at bounding box center [568, 26] width 325 height 33
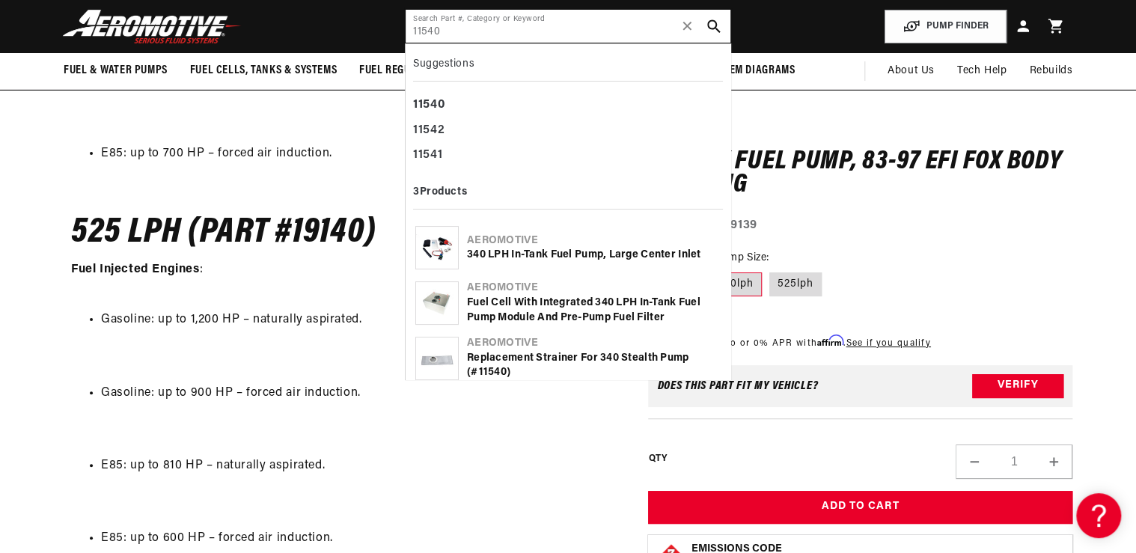
type input "11540"
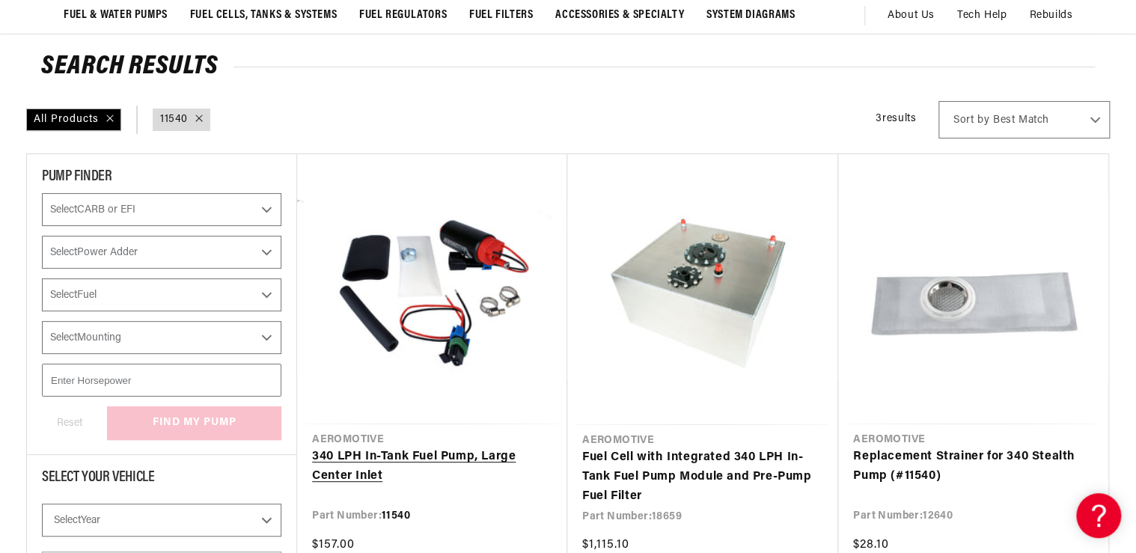
click at [352, 463] on link "340 LPH In-Tank Fuel Pump, Large Center Inlet" at bounding box center [432, 467] width 240 height 38
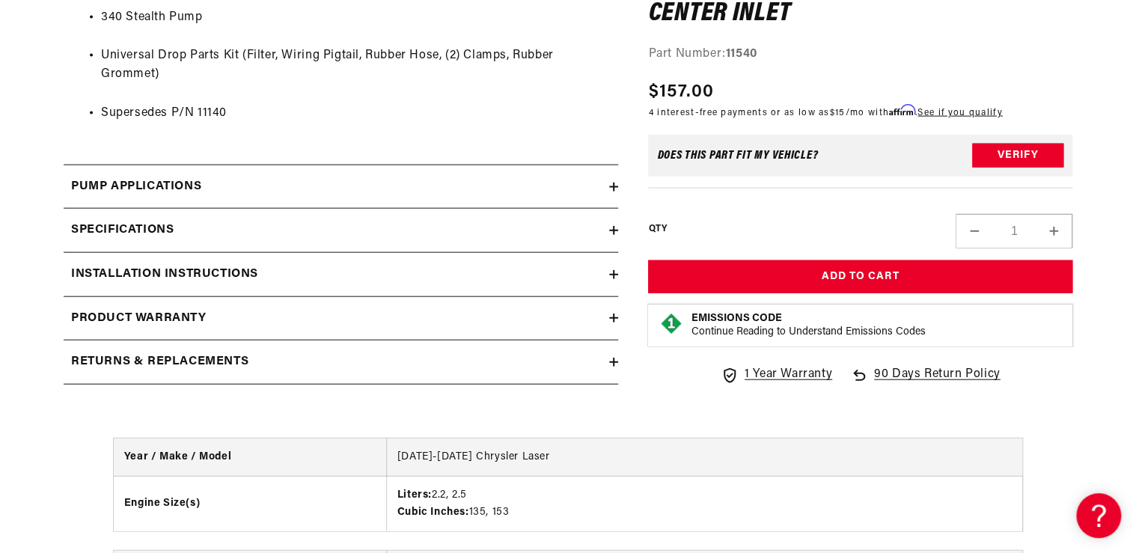
scroll to position [1617, 0]
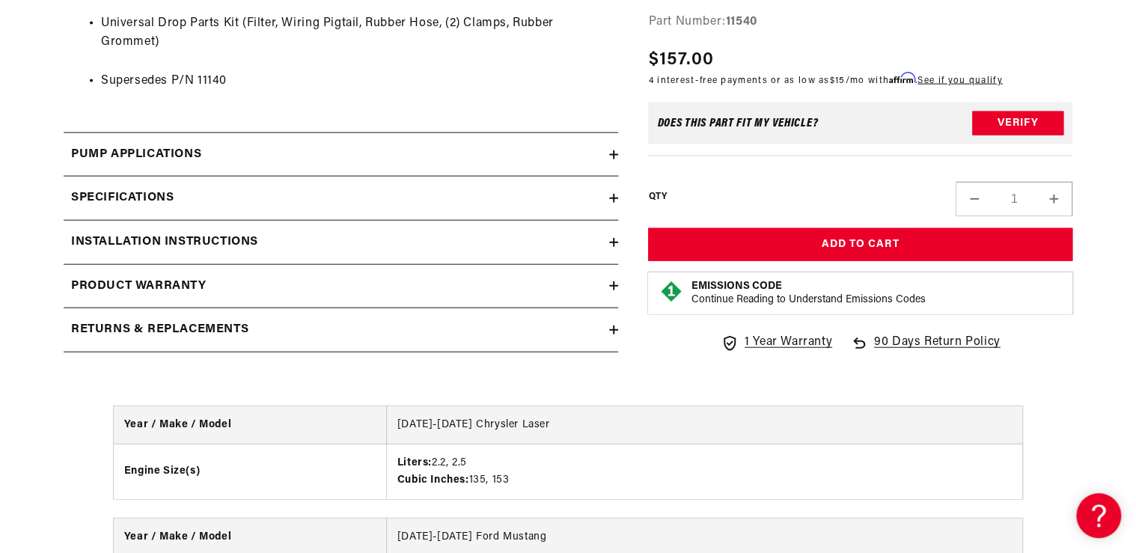
click at [150, 195] on h2 "Specifications" at bounding box center [122, 198] width 103 height 19
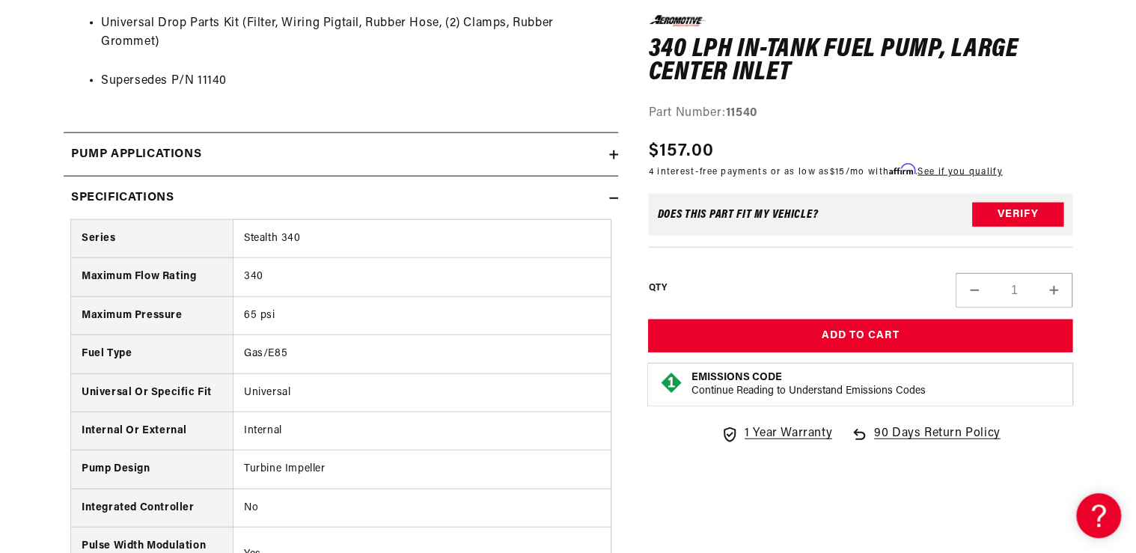
click at [119, 163] on summary "Pump Applications" at bounding box center [341, 154] width 555 height 43
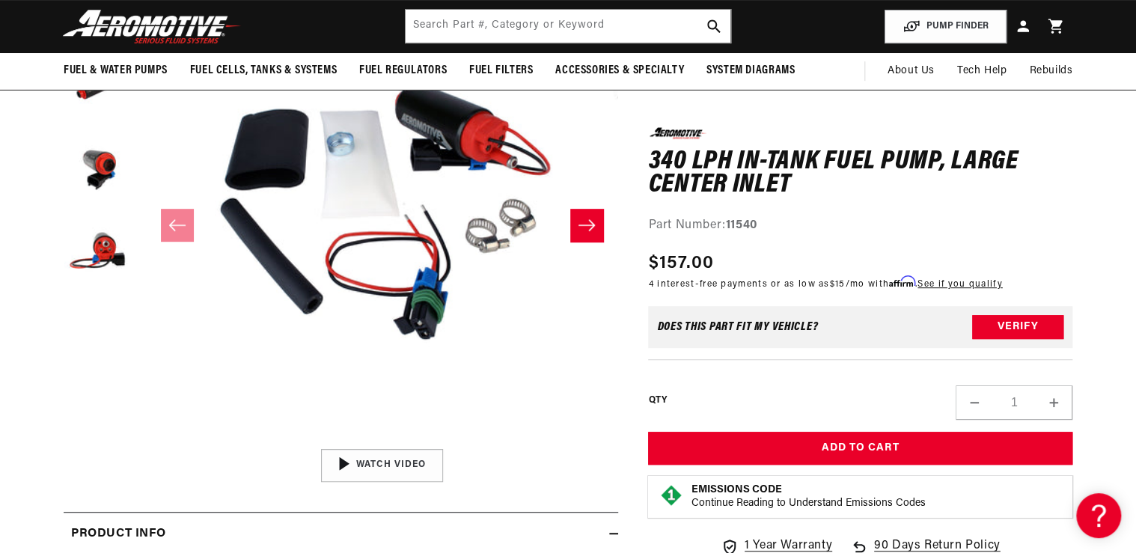
scroll to position [0, 0]
click at [423, 27] on input "text" at bounding box center [568, 26] width 325 height 33
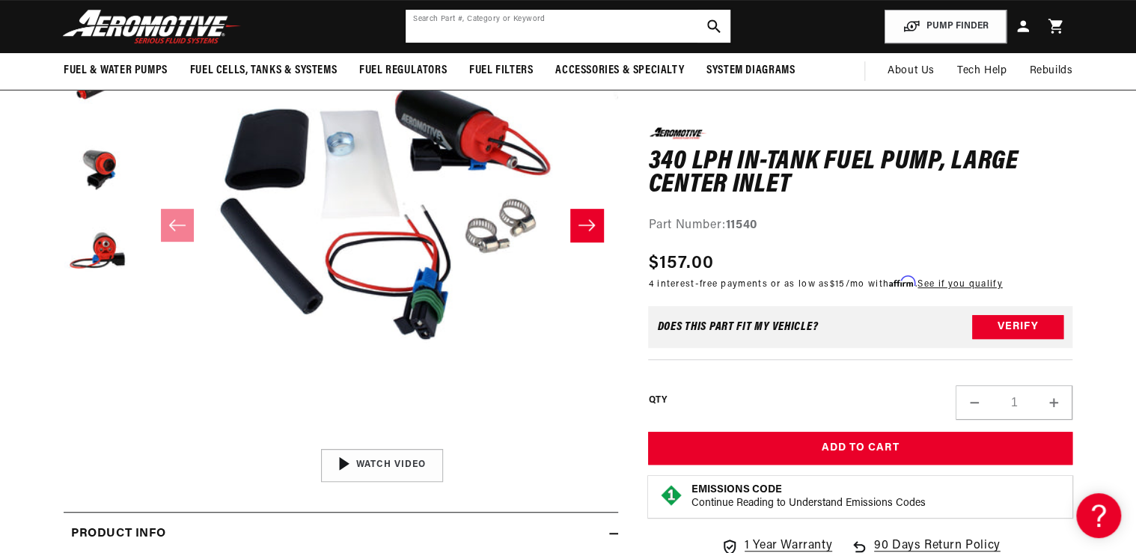
click at [440, 34] on input "text" at bounding box center [568, 26] width 325 height 33
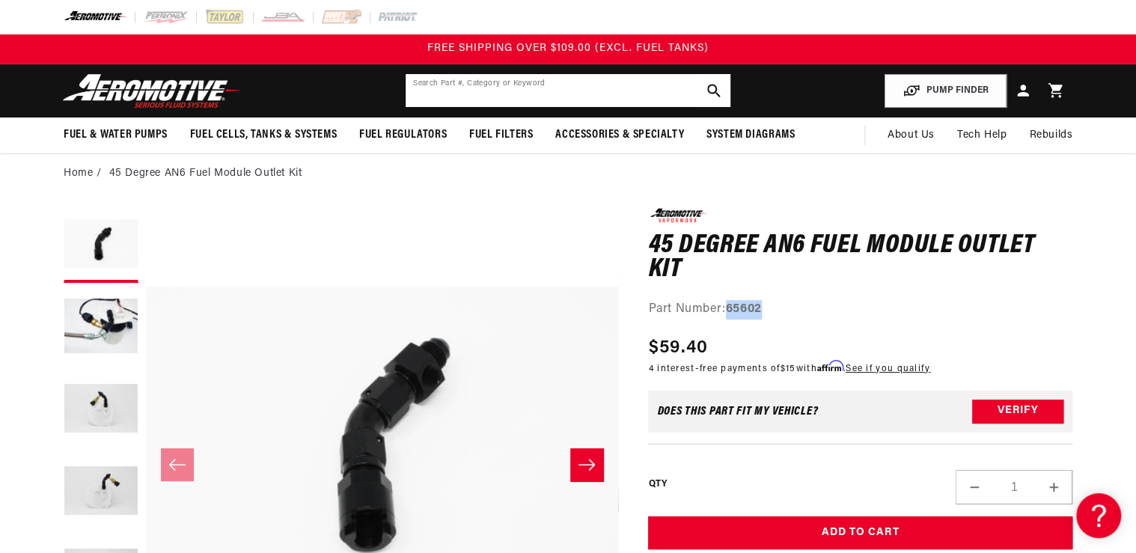
click at [431, 90] on input "text" at bounding box center [568, 90] width 325 height 33
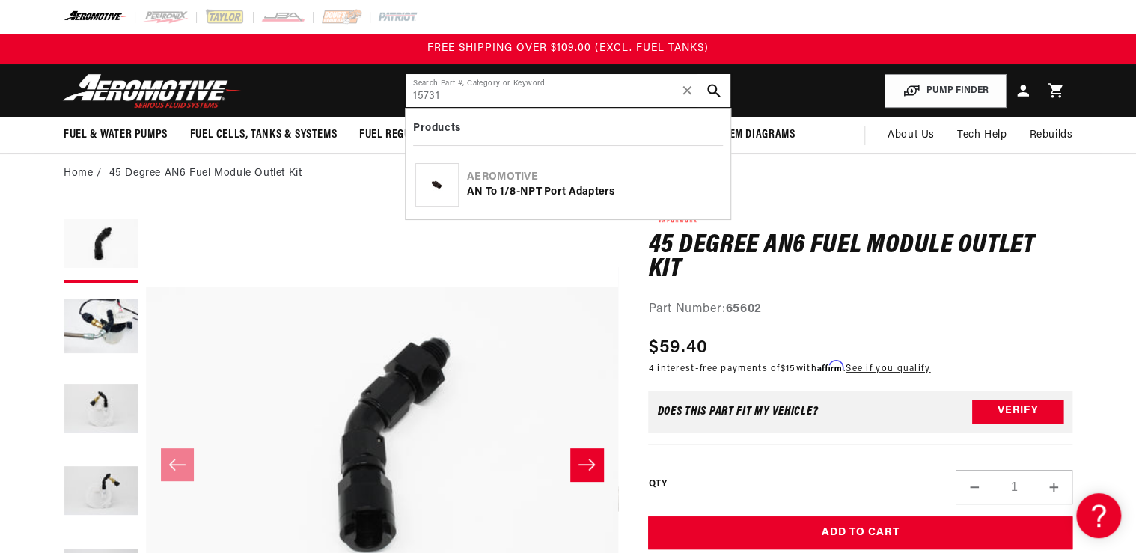
type input "15731"
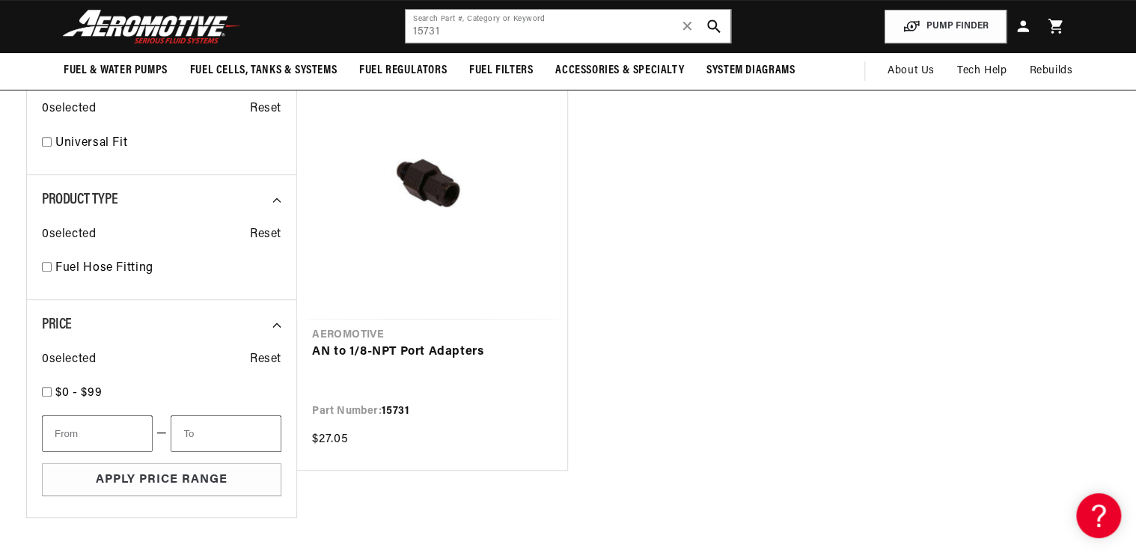
scroll to position [180, 0]
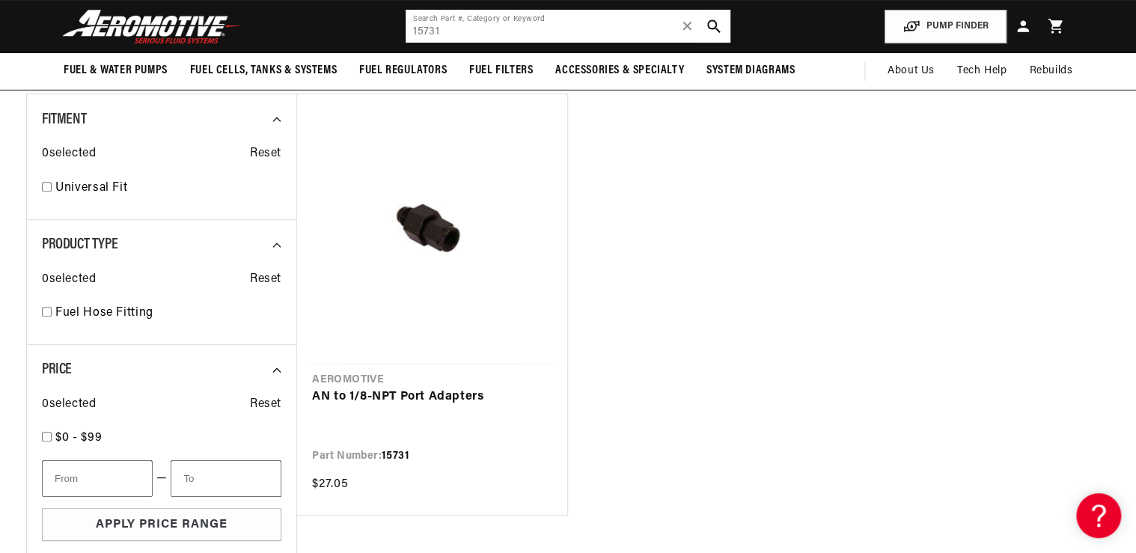
click at [455, 30] on input "15731" at bounding box center [568, 26] width 325 height 33
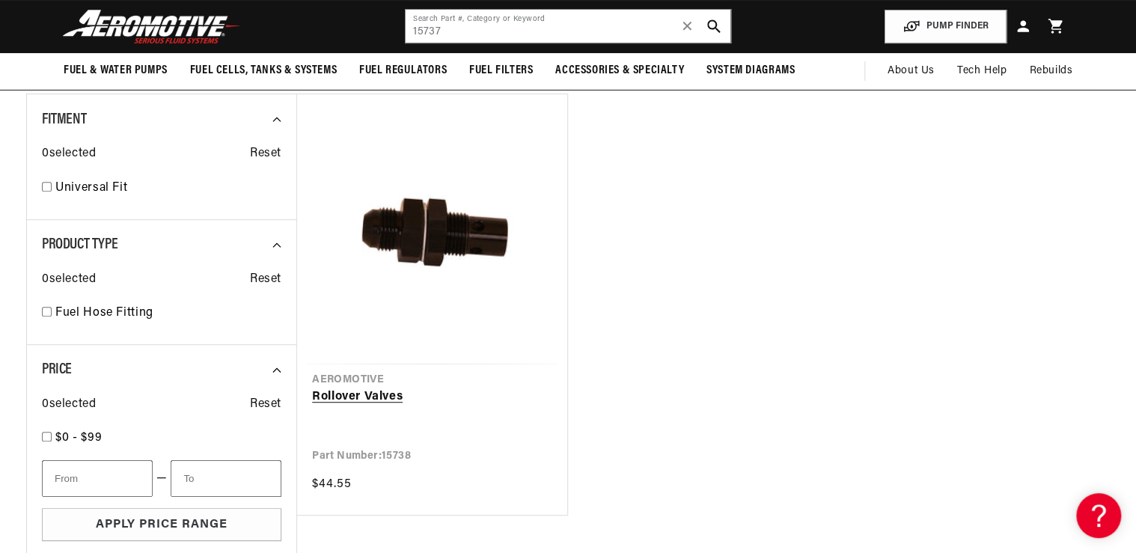
click at [421, 388] on link "Rollover Valves" at bounding box center [432, 397] width 240 height 19
click at [371, 407] on link "Rollover Valves" at bounding box center [432, 397] width 240 height 19
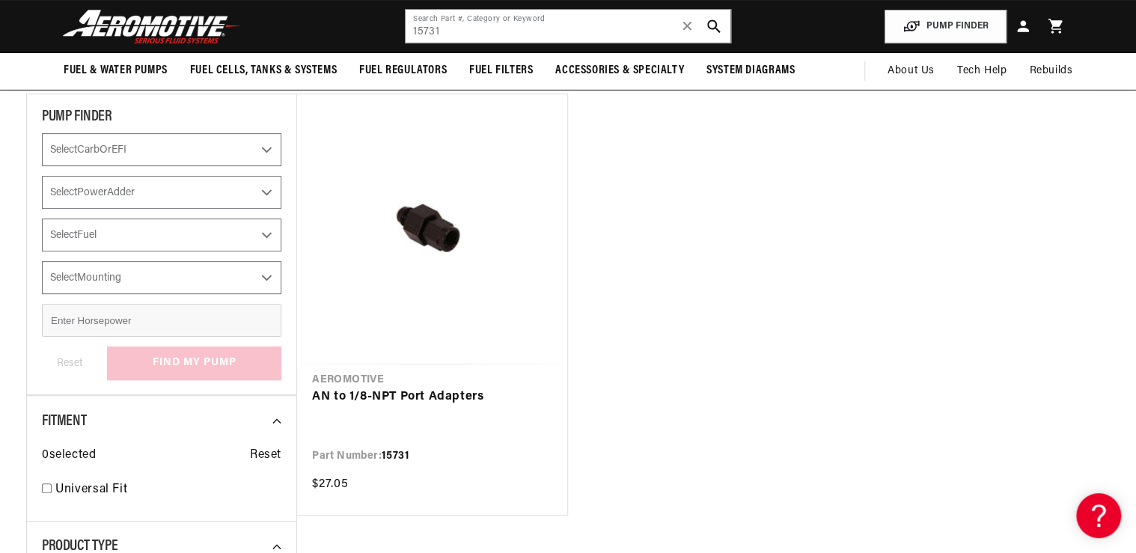
type input "15737"
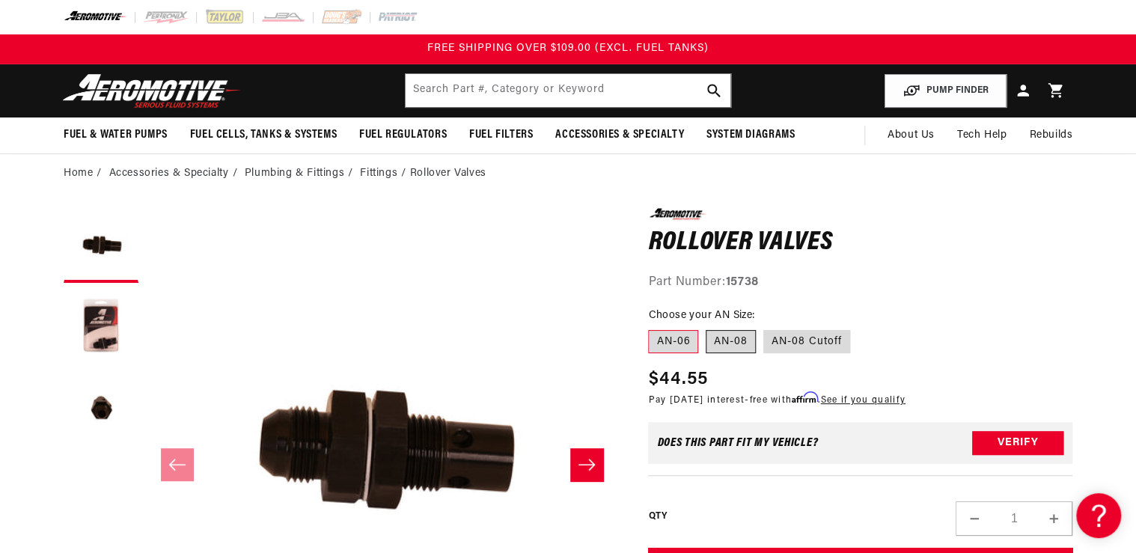
click at [724, 338] on label "AN-08" at bounding box center [731, 342] width 50 height 24
click at [707, 328] on input "AN-08" at bounding box center [706, 327] width 1 height 1
radio input "true"
click at [802, 341] on label "AN-08 Cutoff" at bounding box center [806, 342] width 87 height 24
click at [764, 328] on input "AN-08 Cutoff" at bounding box center [763, 327] width 1 height 1
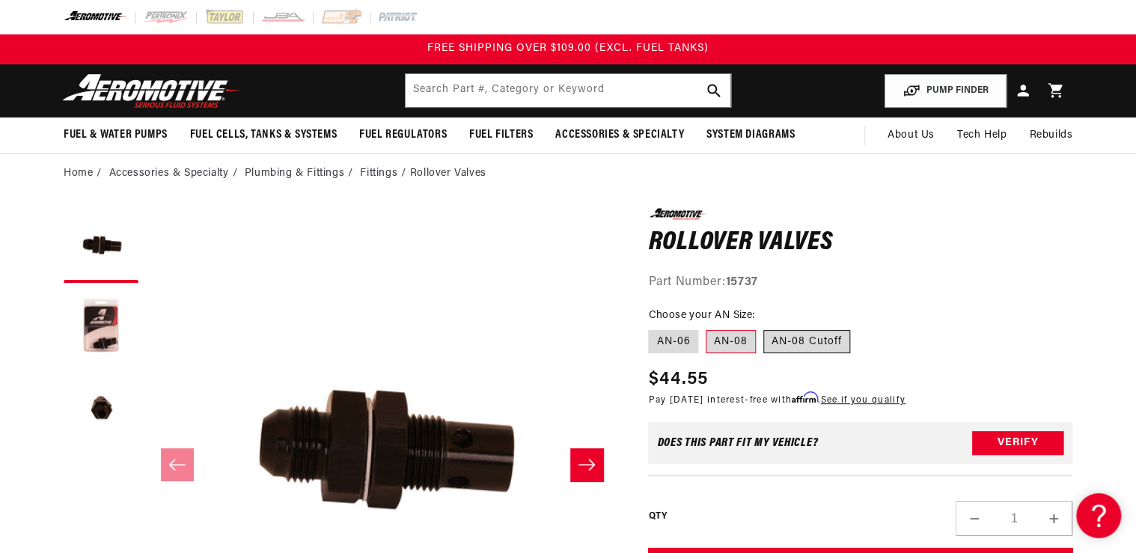
radio input "true"
click at [678, 344] on label "AN-06" at bounding box center [673, 342] width 50 height 24
click at [653, 328] on input "AN-06" at bounding box center [652, 327] width 1 height 1
radio input "true"
click at [790, 341] on label "AN-08 Cutoff" at bounding box center [806, 342] width 87 height 24
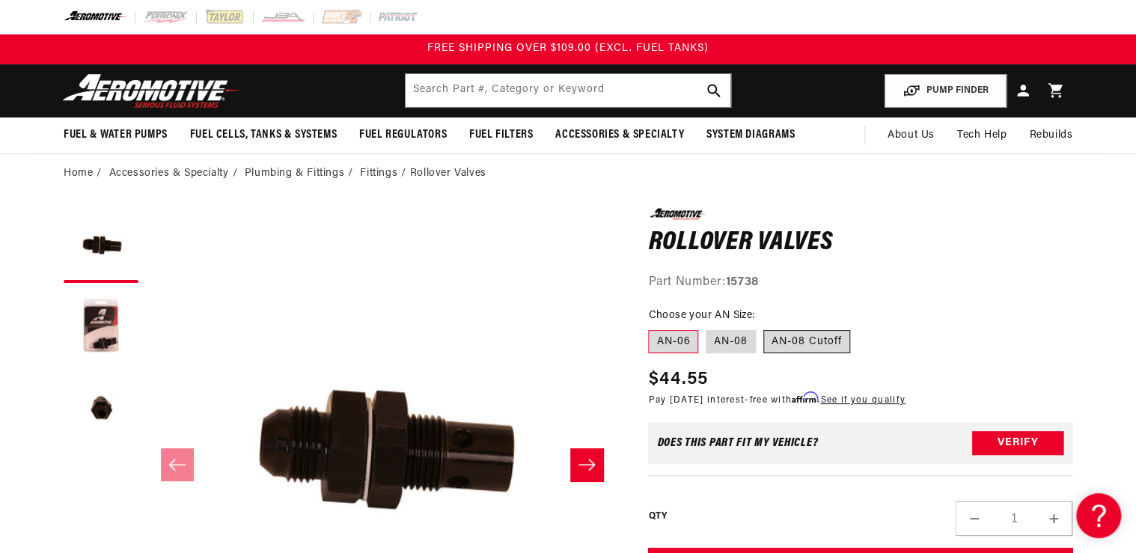
click at [764, 328] on input "AN-08 Cutoff" at bounding box center [763, 327] width 1 height 1
radio input "true"
click at [674, 335] on label "AN-06" at bounding box center [673, 342] width 50 height 24
click at [653, 328] on input "AN-06" at bounding box center [652, 327] width 1 height 1
radio input "true"
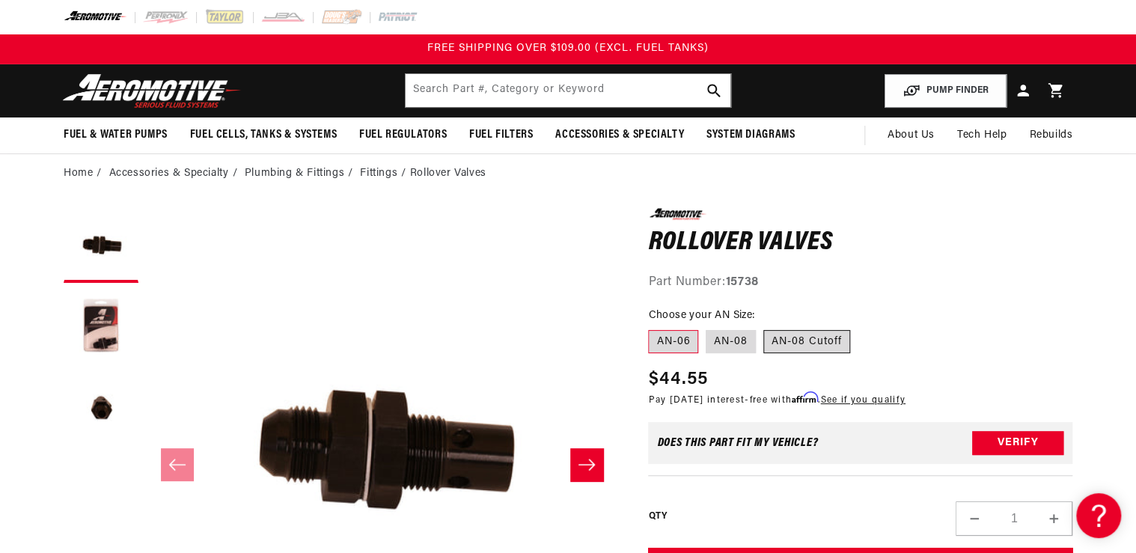
click at [715, 342] on label "AN-08" at bounding box center [731, 342] width 50 height 24
click at [707, 328] on input "AN-08" at bounding box center [706, 327] width 1 height 1
radio input "true"
drag, startPoint x: 814, startPoint y: 336, endPoint x: 692, endPoint y: 344, distance: 123.0
click at [812, 335] on label "AN-08 Cutoff" at bounding box center [806, 342] width 87 height 24
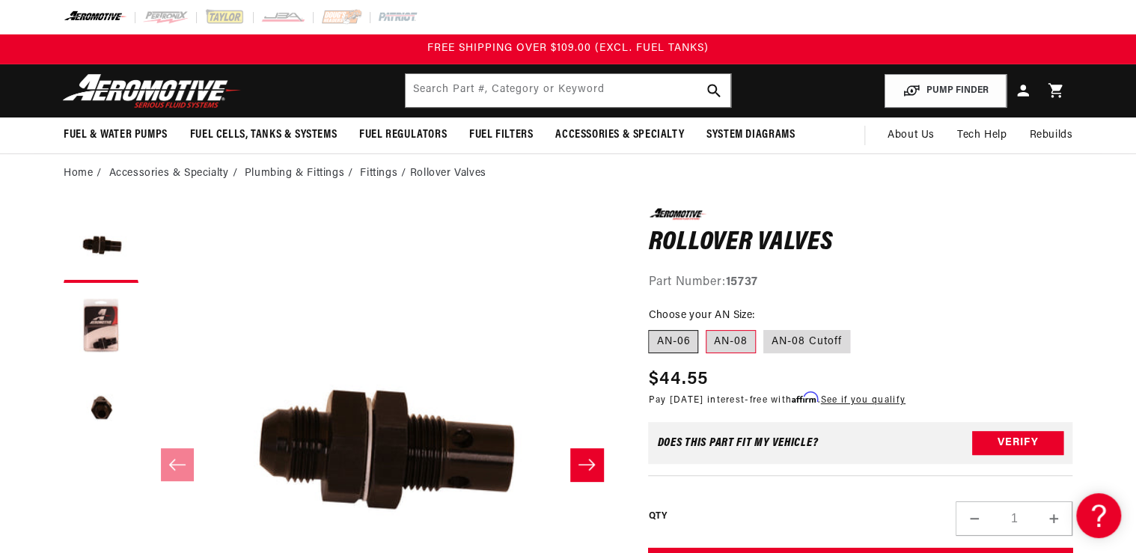
click at [764, 328] on input "AN-08 Cutoff" at bounding box center [763, 327] width 1 height 1
radio input "true"
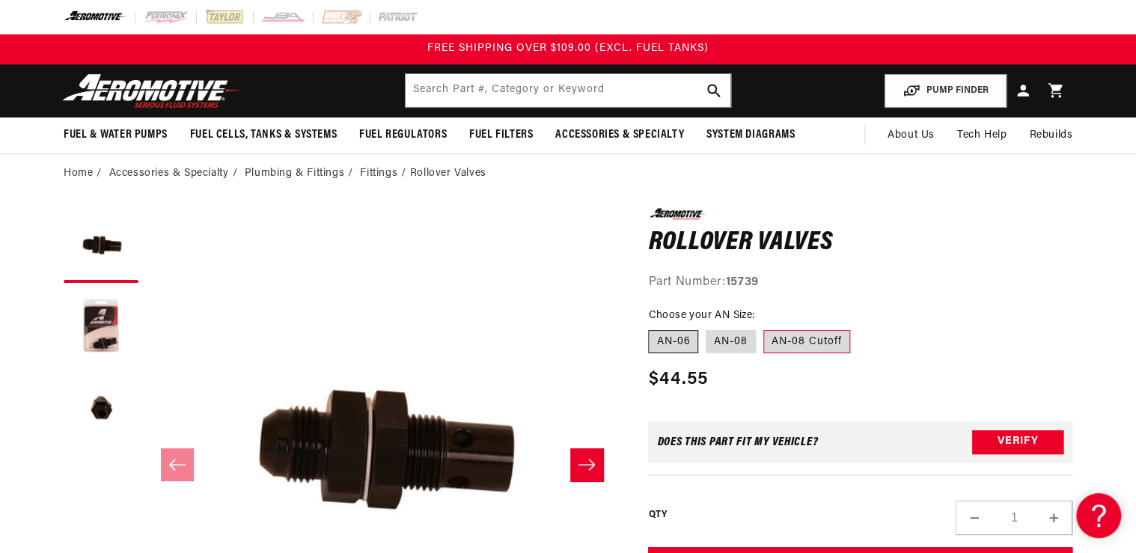
click at [688, 343] on label "AN-06" at bounding box center [673, 342] width 50 height 24
click at [653, 328] on input "AN-06" at bounding box center [652, 327] width 1 height 1
radio input "true"
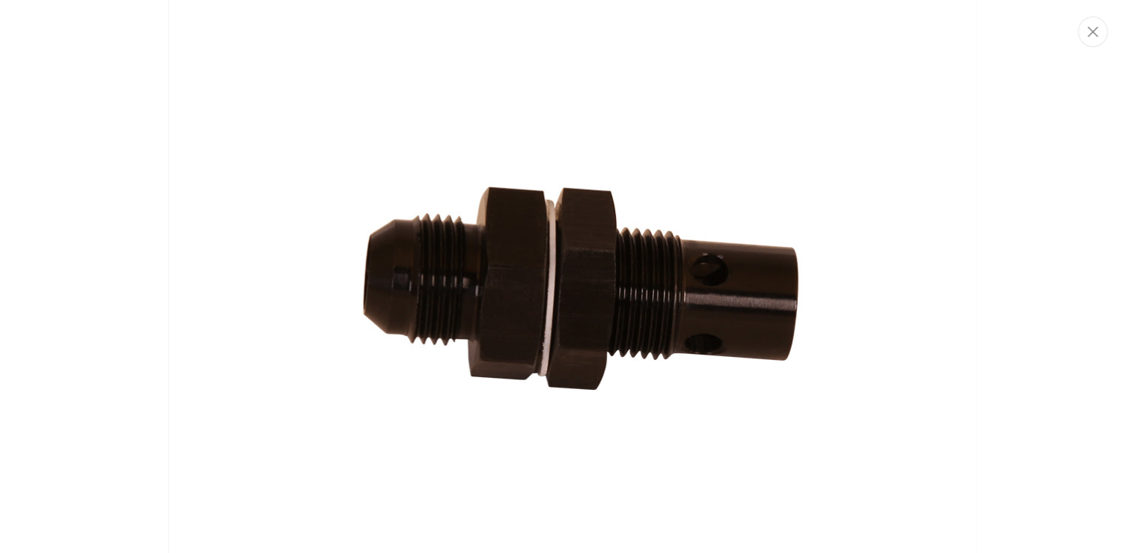
scroll to position [141, 0]
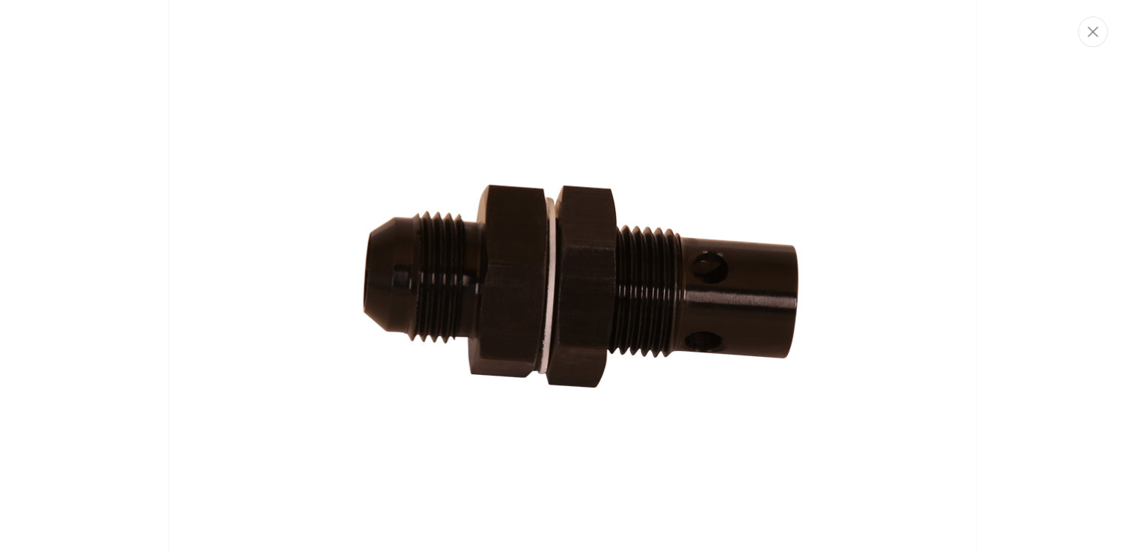
click at [445, 115] on img "Media gallery" at bounding box center [572, 278] width 808 height 808
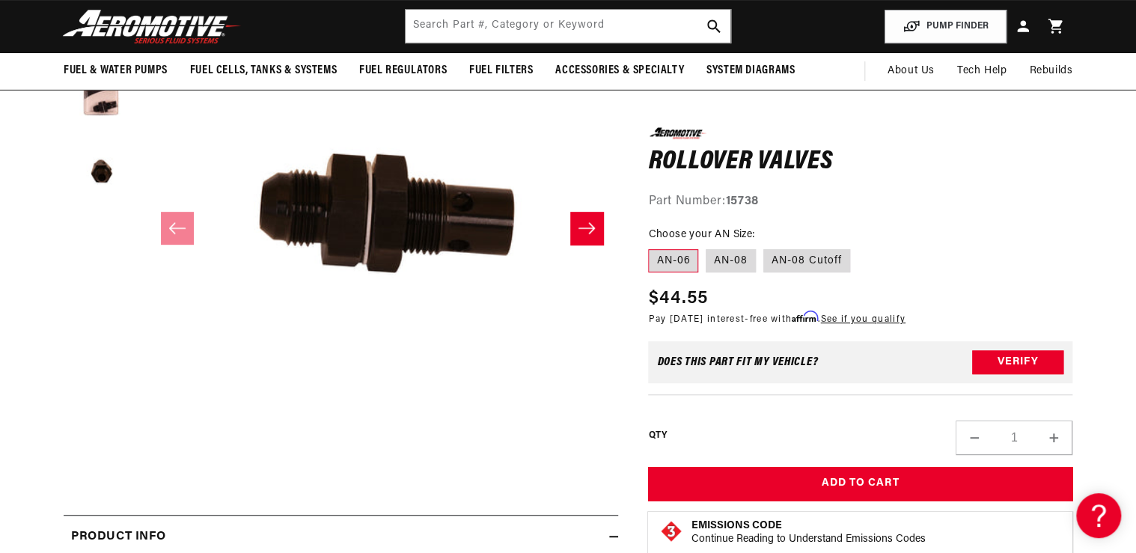
scroll to position [223, 0]
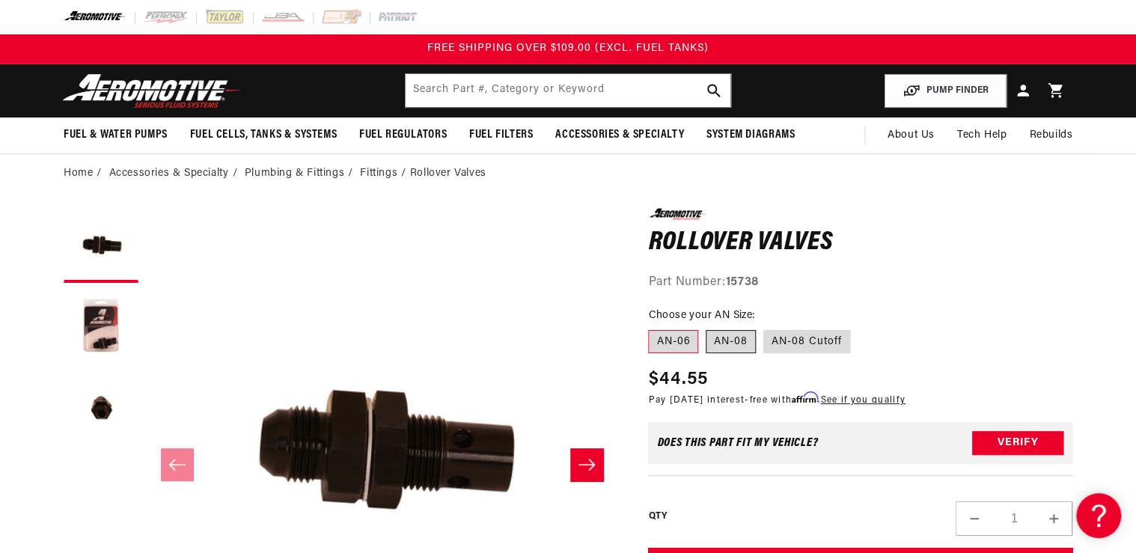
click at [744, 341] on label "AN-08" at bounding box center [731, 342] width 50 height 24
click at [707, 328] on input "AN-08" at bounding box center [706, 327] width 1 height 1
radio input "true"
